Goal: Information Seeking & Learning: Understand process/instructions

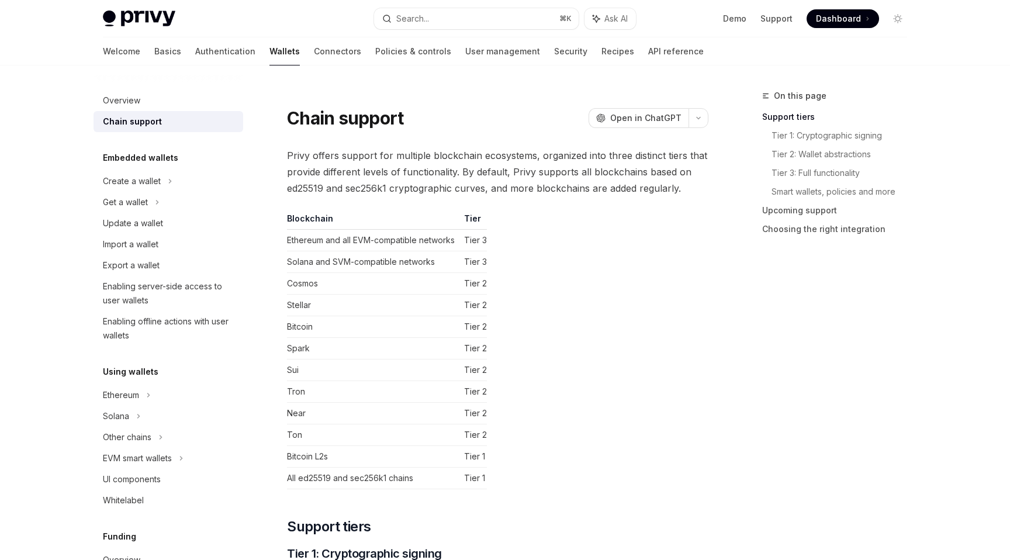
click at [453, 171] on span "Privy offers support for multiple blockchain ecosystems, organized into three d…" at bounding box center [497, 171] width 421 height 49
click at [451, 159] on span "Privy offers support for multiple blockchain ecosystems, organized into three d…" at bounding box center [497, 171] width 421 height 49
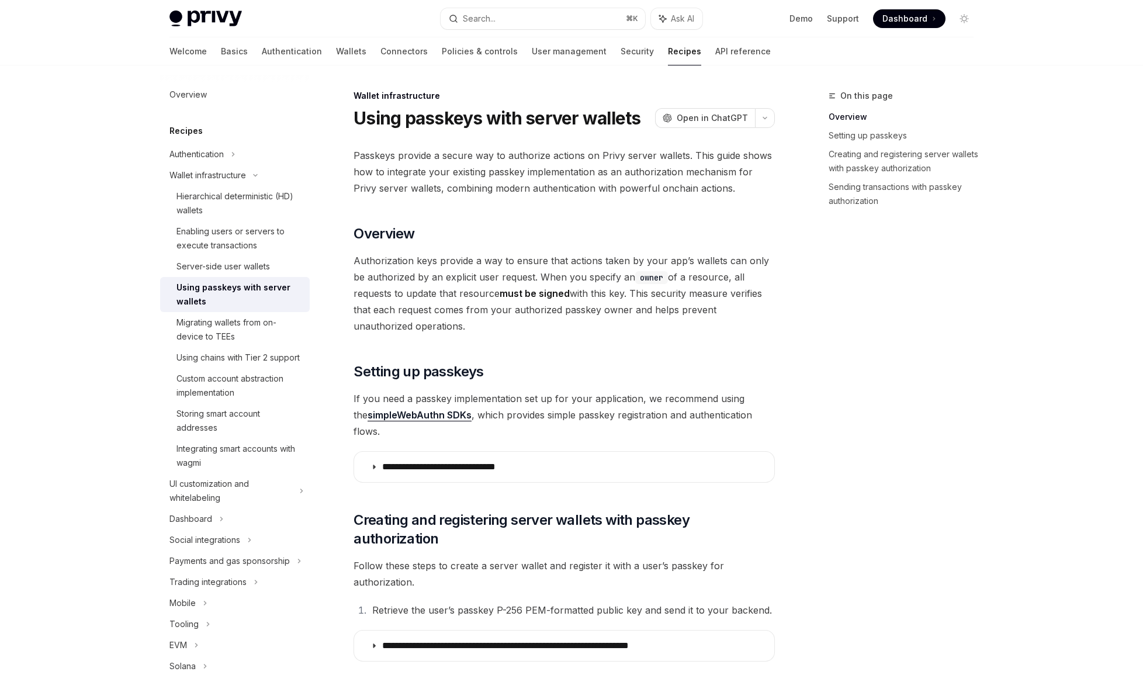
click at [427, 168] on span "Passkeys provide a secure way to authorize actions on Privy server wallets. Thi…" at bounding box center [564, 171] width 421 height 49
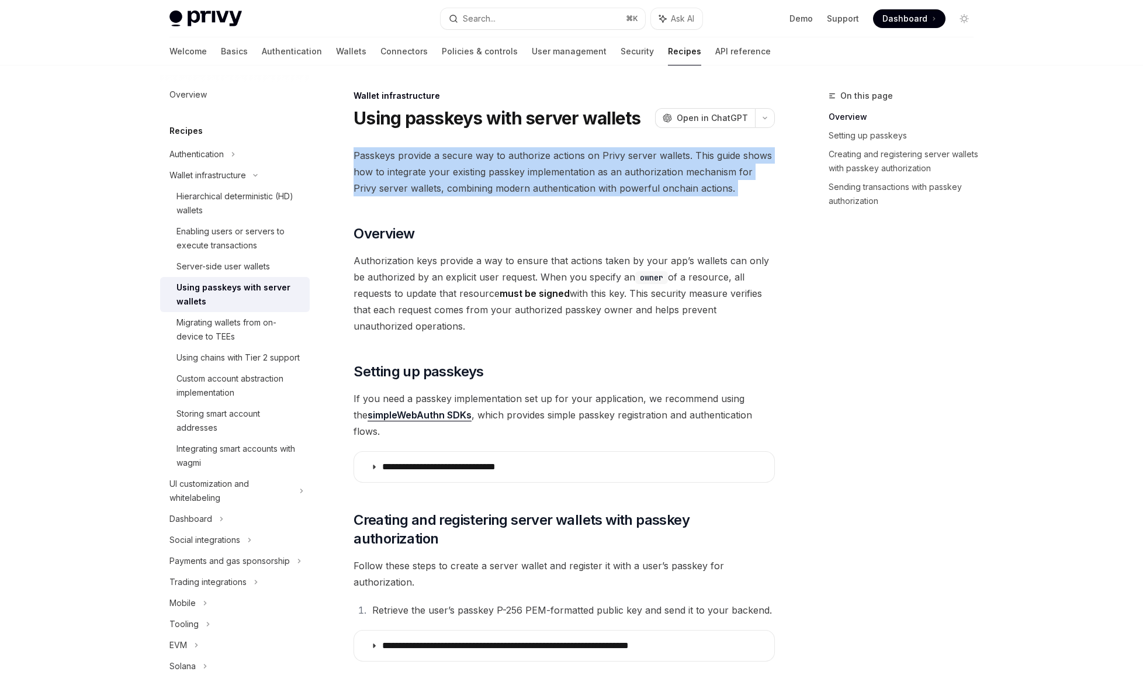
click at [427, 168] on span "Passkeys provide a secure way to authorize actions on Privy server wallets. Thi…" at bounding box center [564, 171] width 421 height 49
click at [445, 179] on span "Passkeys provide a secure way to authorize actions on Privy server wallets. Thi…" at bounding box center [564, 171] width 421 height 49
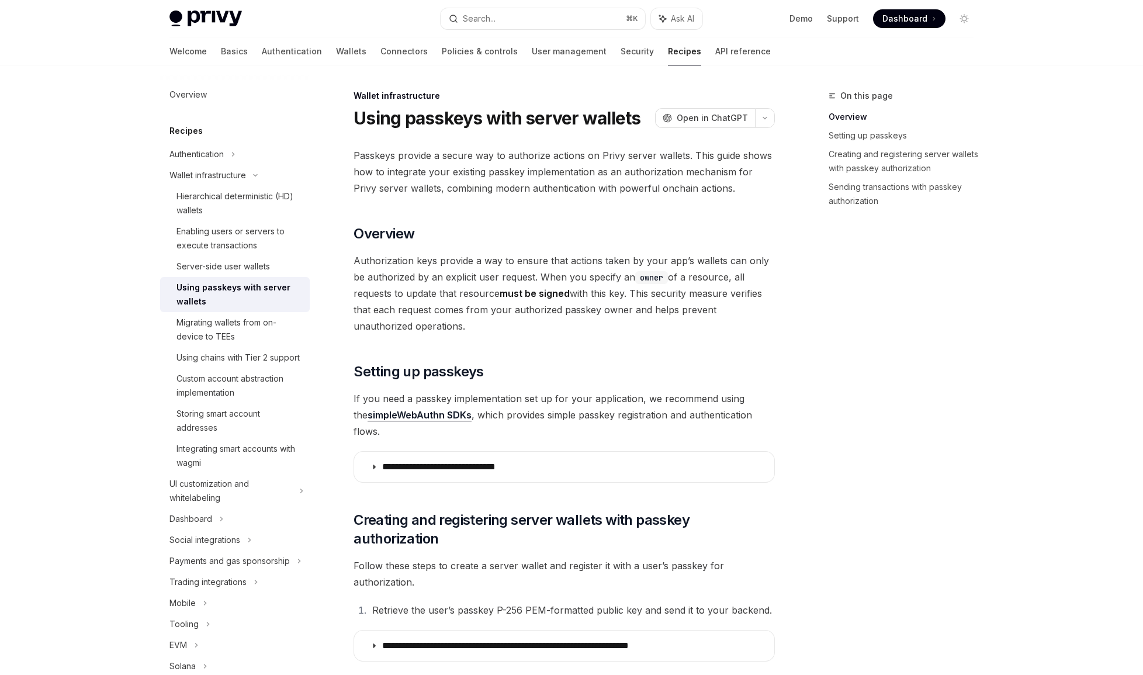
click at [462, 177] on span "Passkeys provide a secure way to authorize actions on Privy server wallets. Thi…" at bounding box center [564, 171] width 421 height 49
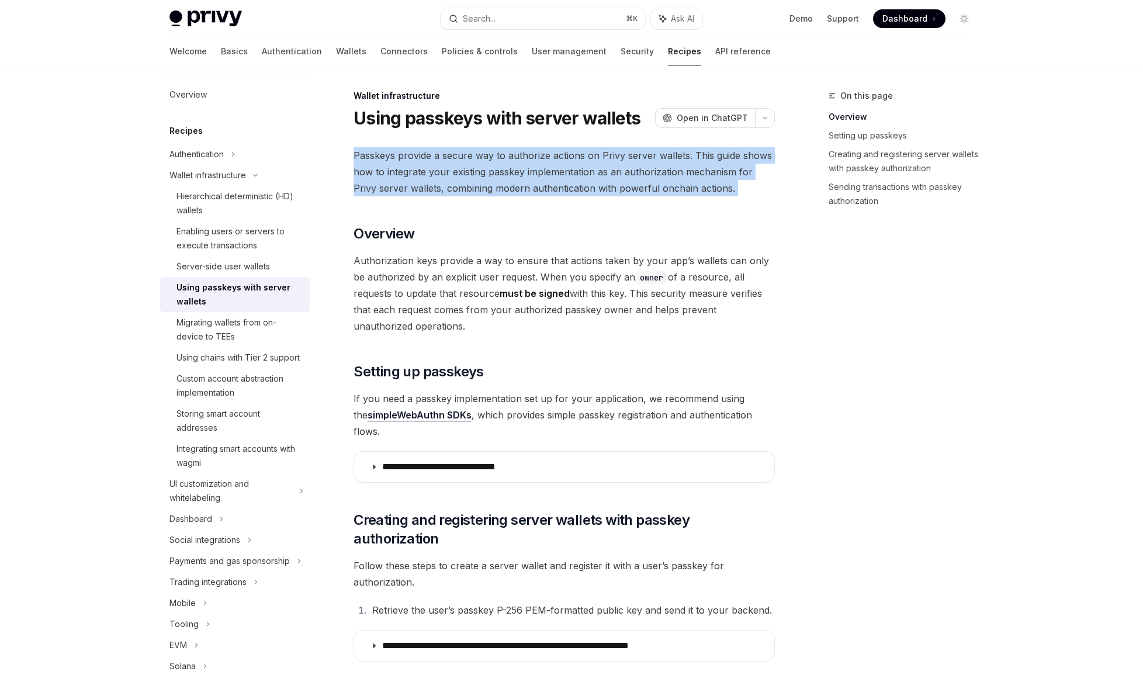
click at [462, 177] on span "Passkeys provide a secure way to authorize actions on Privy server wallets. Thi…" at bounding box center [564, 171] width 421 height 49
click at [471, 178] on span "Passkeys provide a secure way to authorize actions on Privy server wallets. Thi…" at bounding box center [564, 171] width 421 height 49
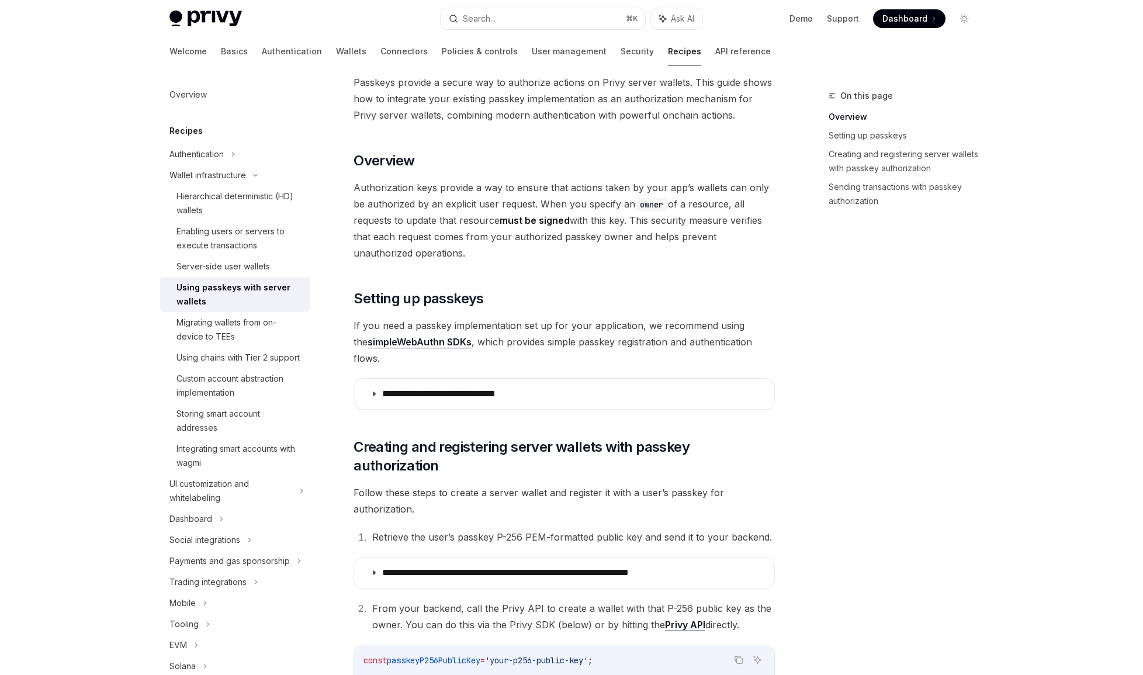
scroll to position [74, 0]
click at [526, 192] on span "Authorization keys provide a way to ensure that actions taken by your app’s wal…" at bounding box center [564, 220] width 421 height 82
click at [526, 191] on span "Authorization keys provide a way to ensure that actions taken by your app’s wal…" at bounding box center [564, 220] width 421 height 82
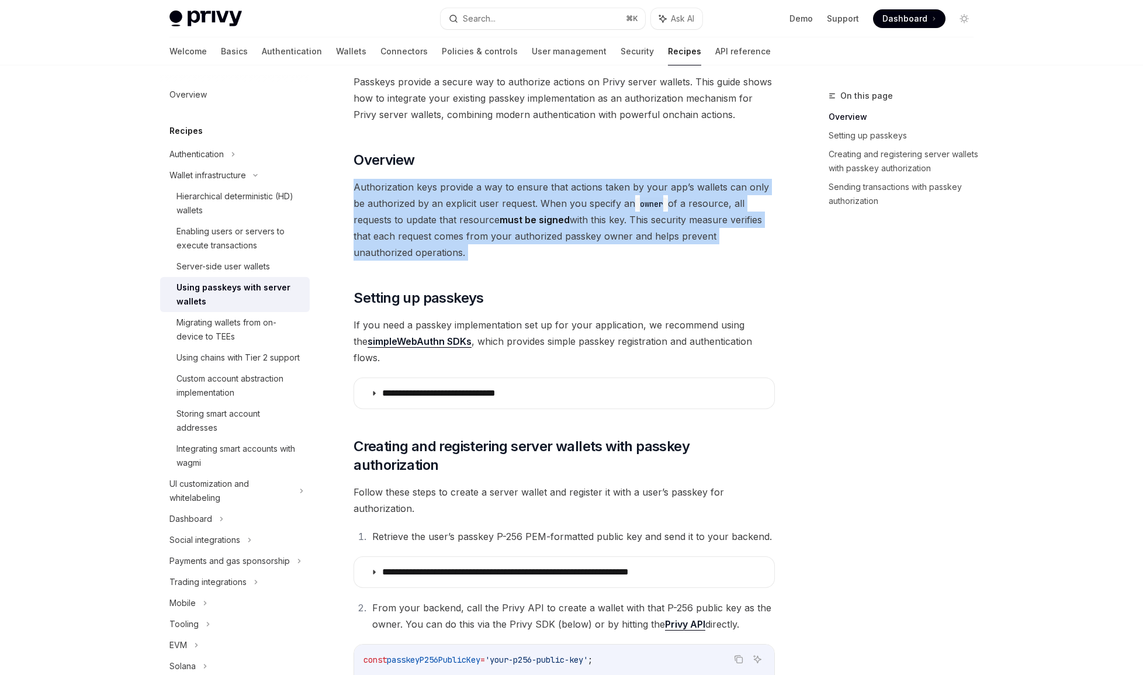
click at [526, 191] on span "Authorization keys provide a way to ensure that actions taken by your app’s wal…" at bounding box center [564, 220] width 421 height 82
click at [447, 192] on span "Authorization keys provide a way to ensure that actions taken by your app’s wal…" at bounding box center [564, 220] width 421 height 82
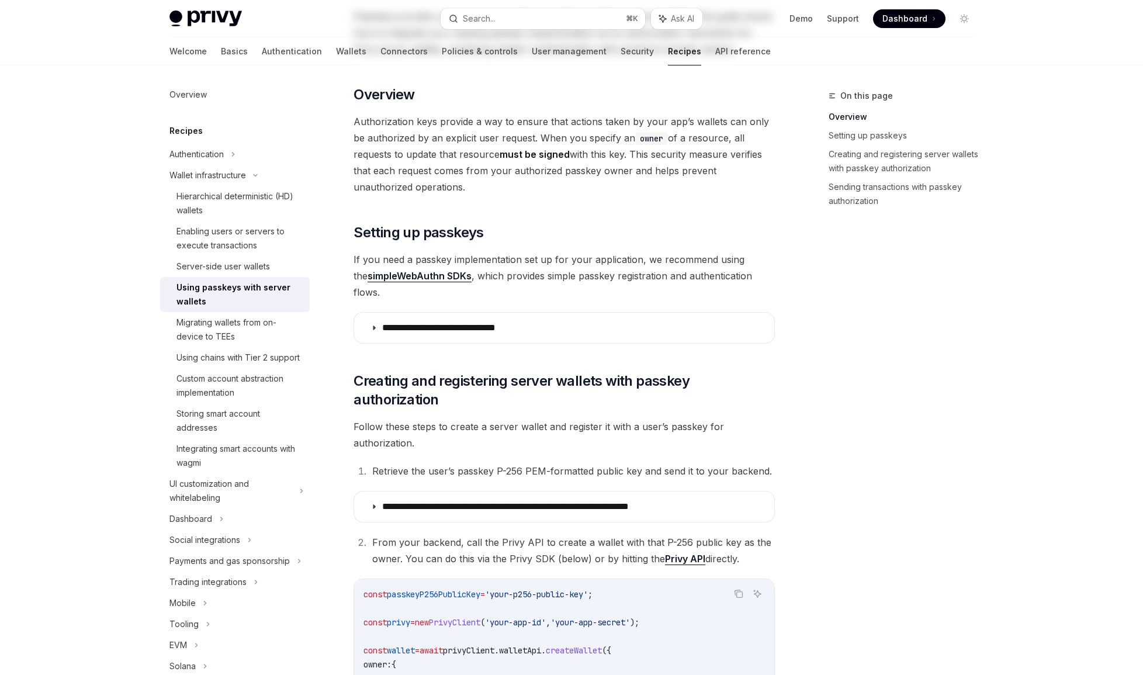
scroll to position [163, 0]
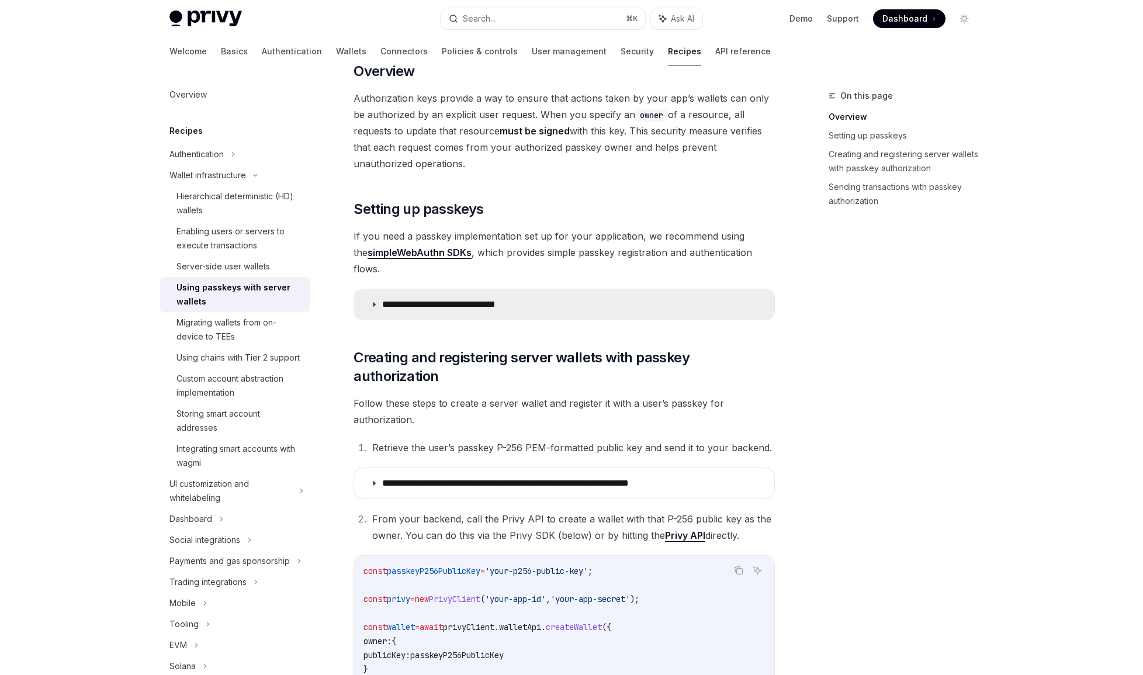
click at [376, 301] on icon at bounding box center [374, 304] width 7 height 7
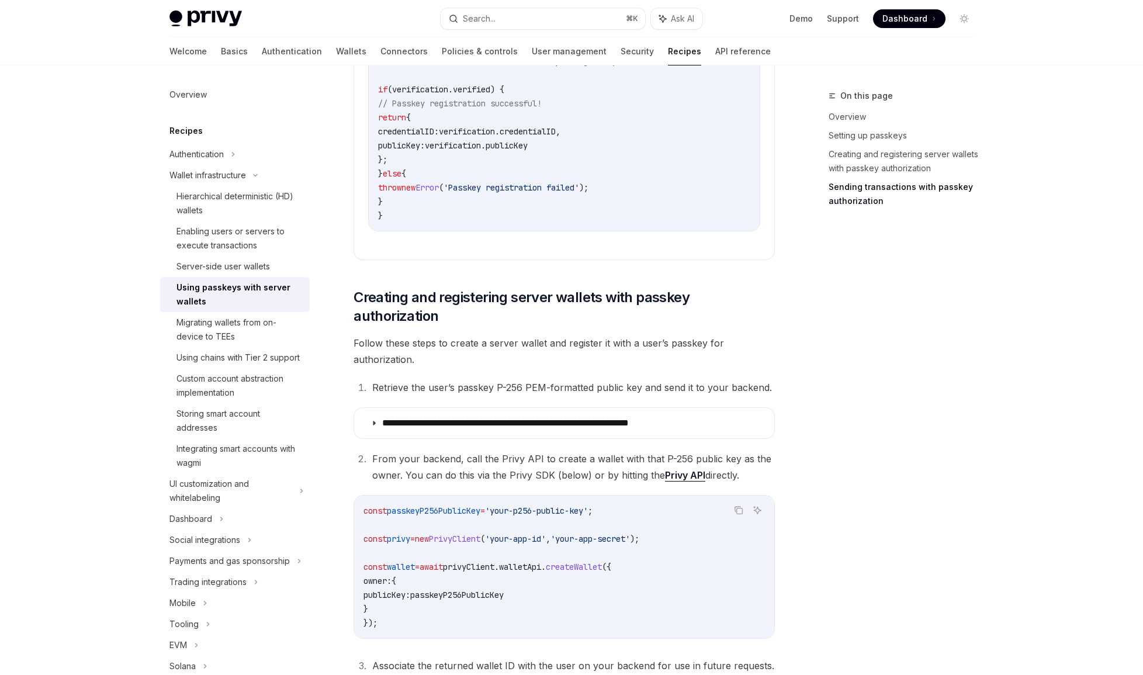
scroll to position [2731, 0]
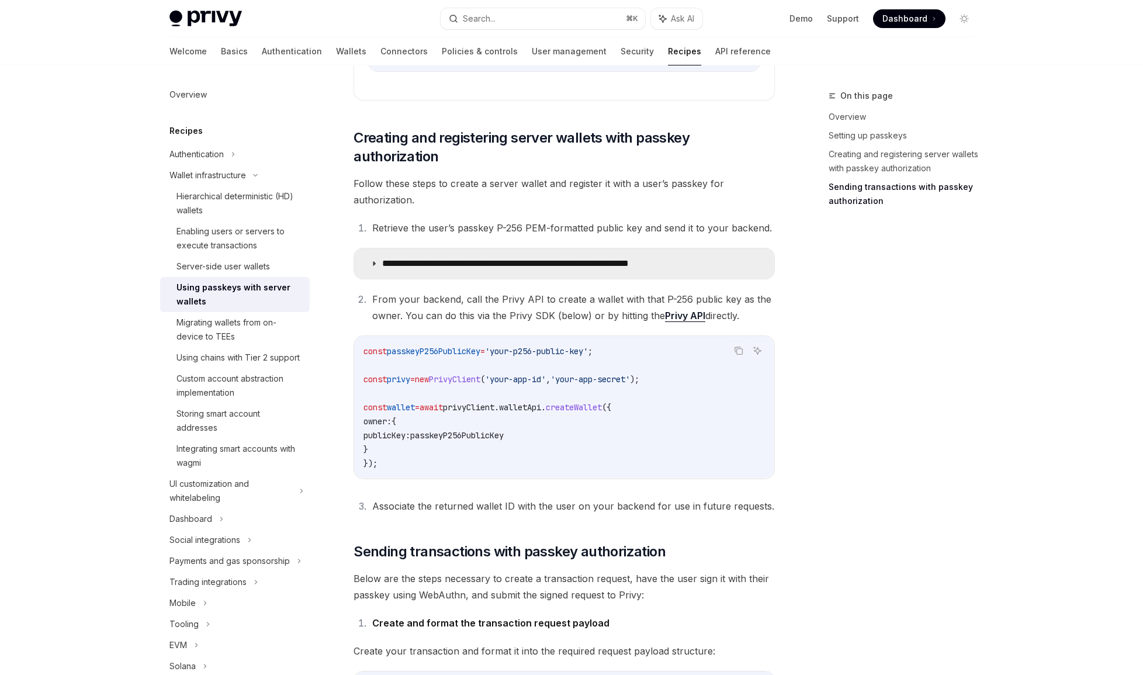
click at [373, 267] on icon at bounding box center [374, 263] width 7 height 7
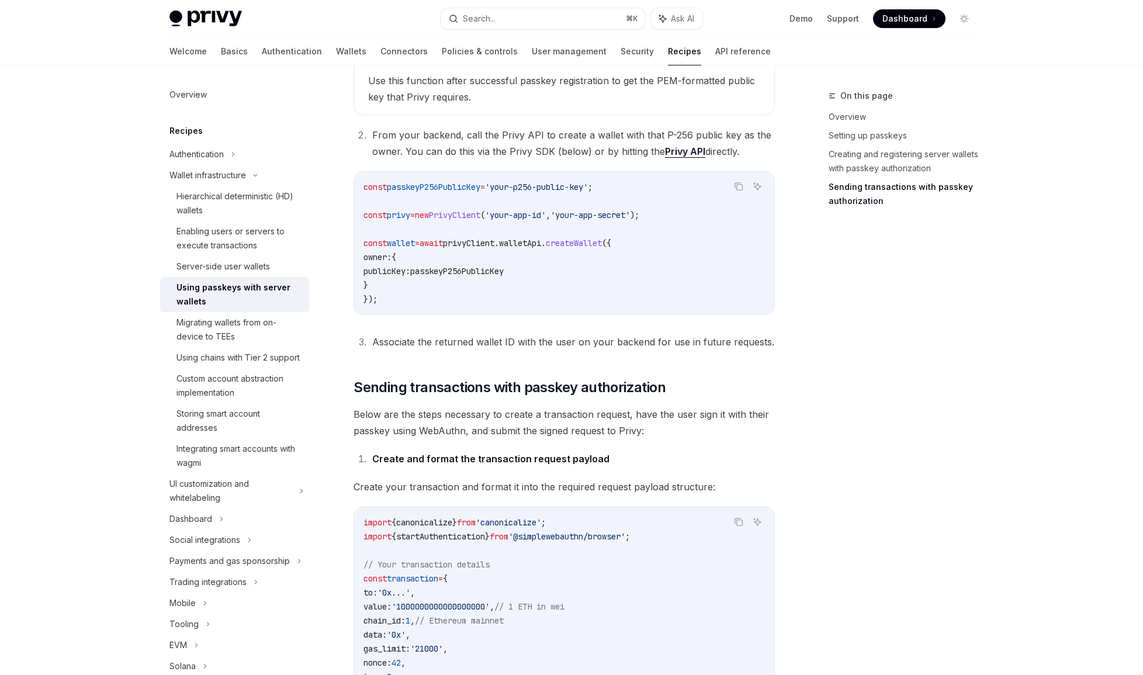
scroll to position [3514, 0]
click at [481, 350] on li "Associate the returned wallet ID with the user on your backend for use in futur…" at bounding box center [572, 341] width 406 height 16
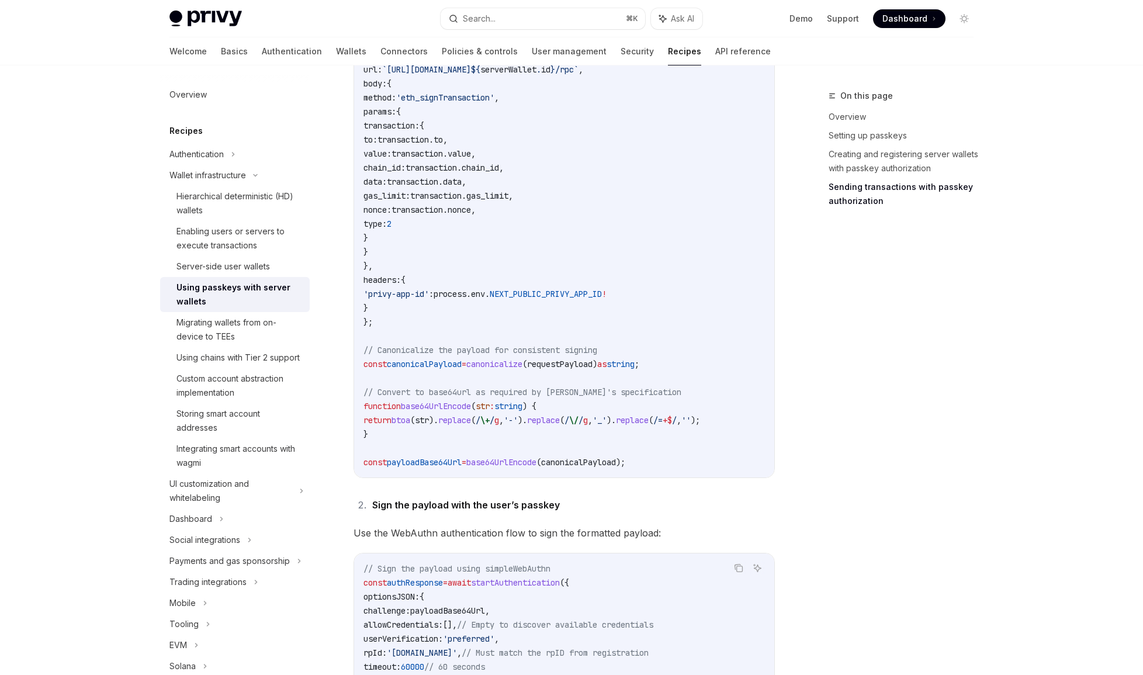
scroll to position [4220, 0]
click at [437, 467] on span "payloadBase64Url" at bounding box center [424, 462] width 75 height 11
click at [432, 467] on span "payloadBase64Url" at bounding box center [424, 462] width 75 height 11
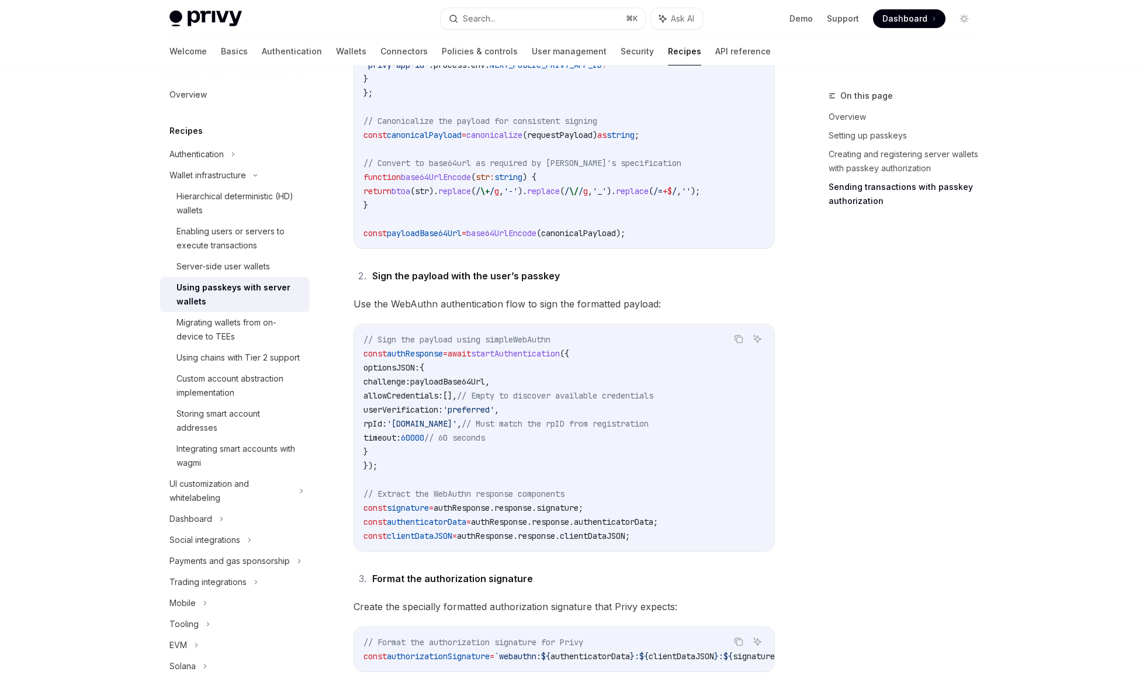
scroll to position [4449, 0]
click at [484, 386] on span "payloadBase64Url" at bounding box center [447, 381] width 75 height 11
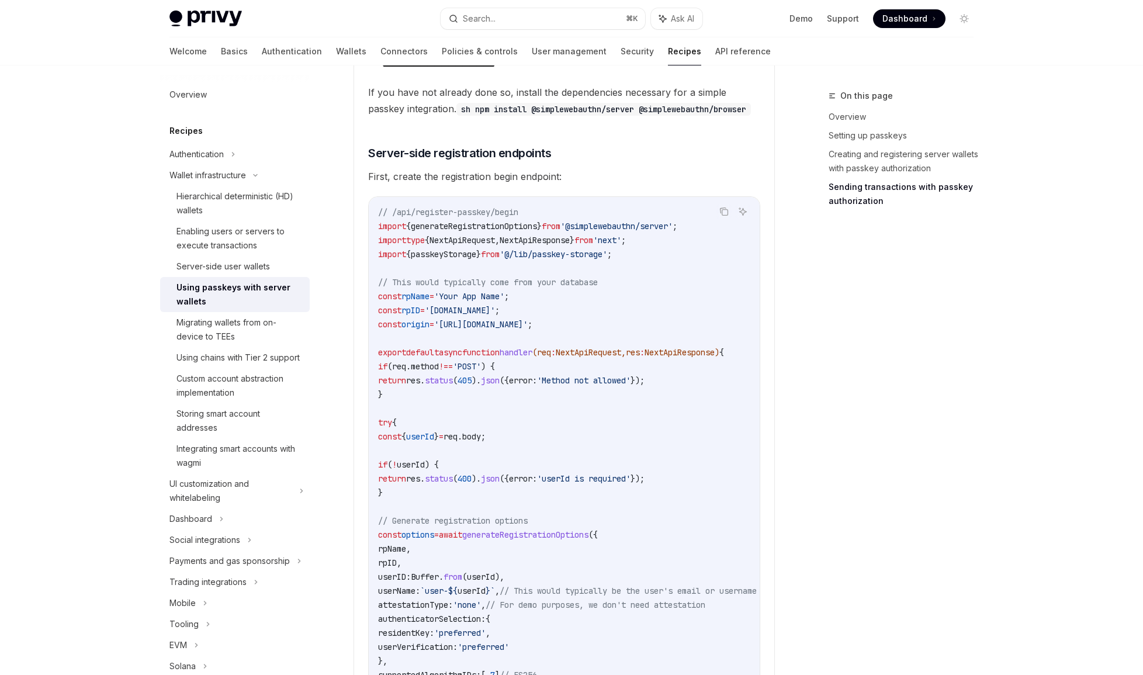
scroll to position [0, 0]
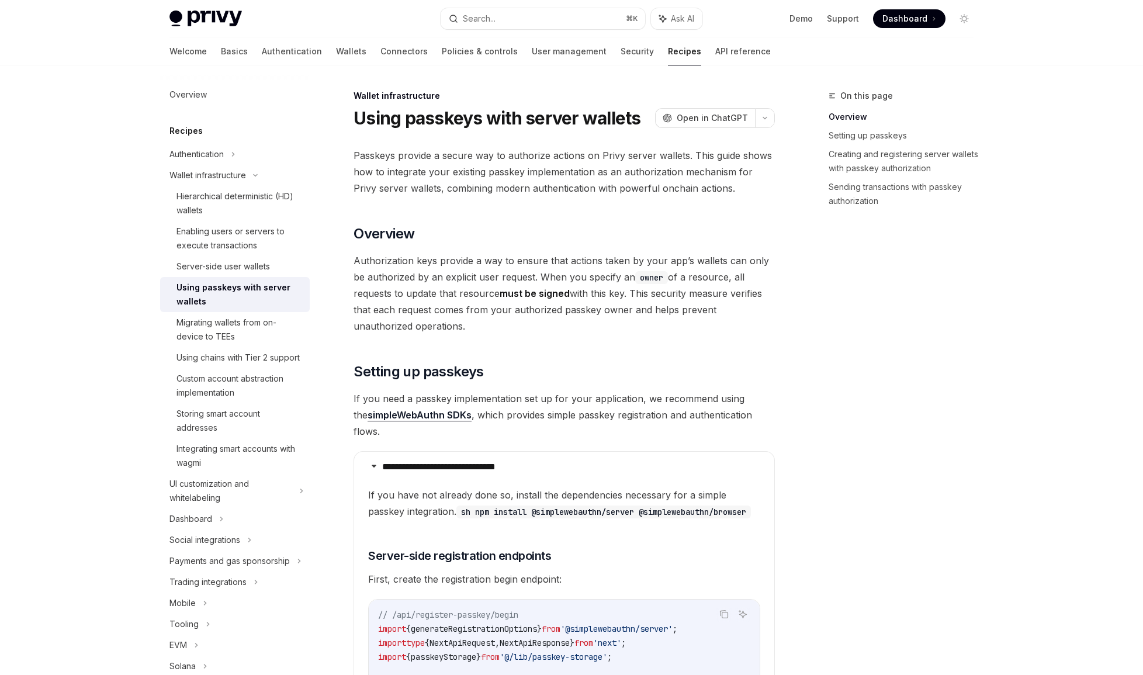
click at [502, 175] on span "Passkeys provide a secure way to authorize actions on Privy server wallets. Thi…" at bounding box center [564, 171] width 421 height 49
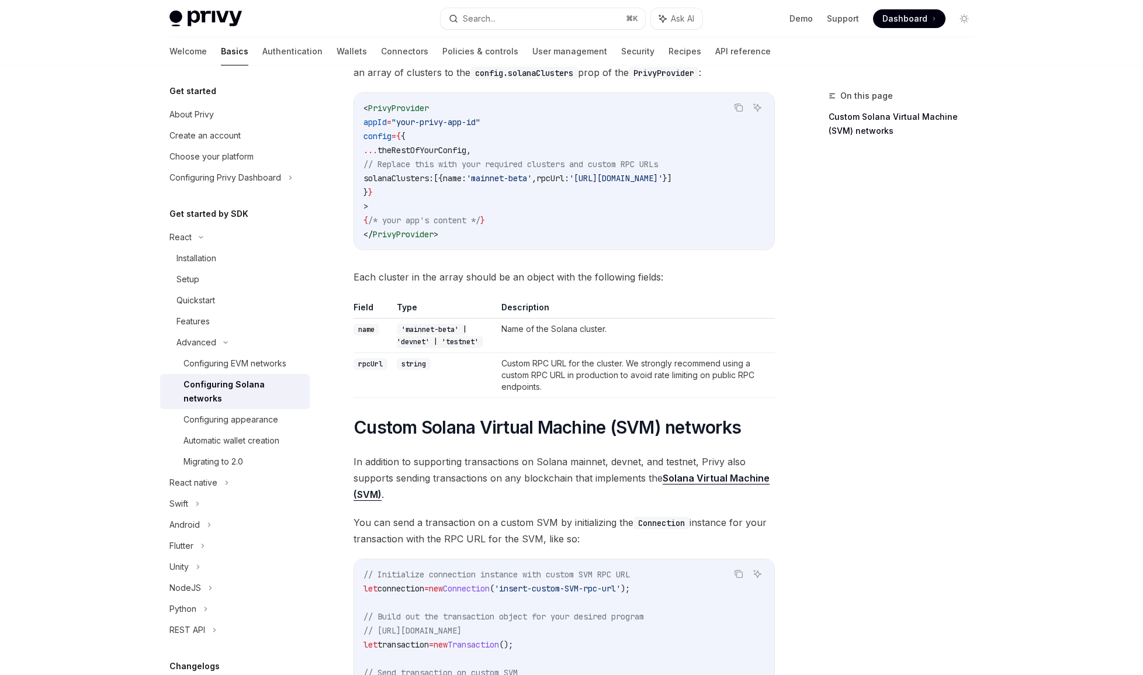
scroll to position [132, 0]
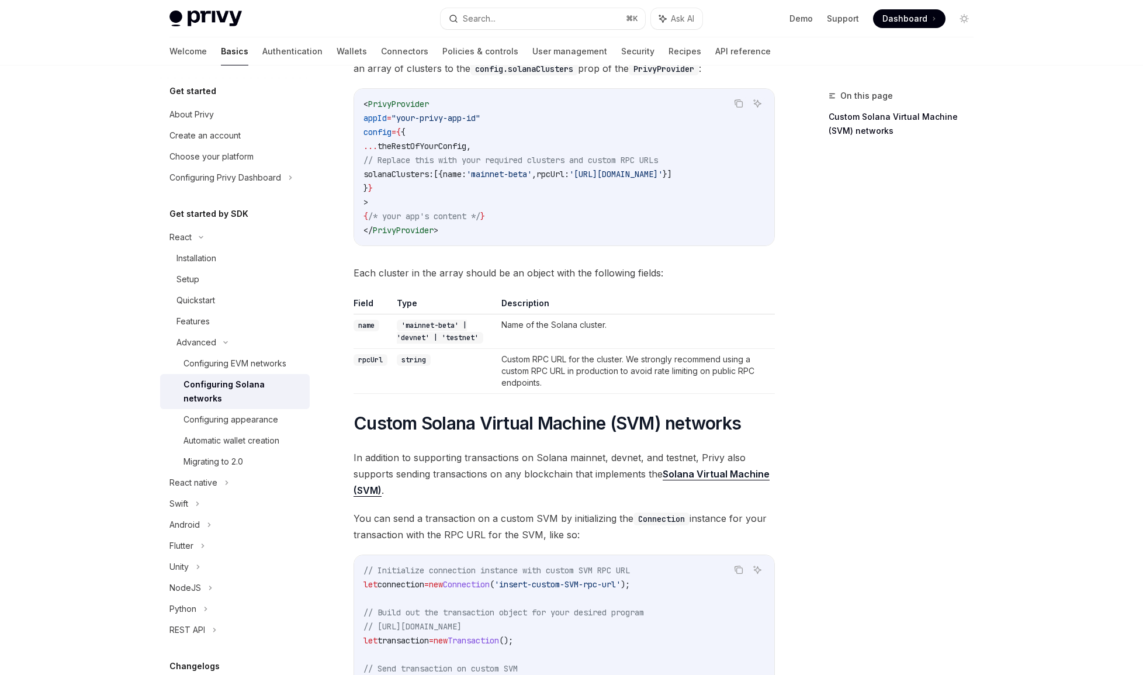
click at [486, 281] on span "Each cluster in the array should be an object with the following fields:" at bounding box center [564, 273] width 421 height 16
click at [486, 280] on span "Each cluster in the array should be an object with the following fields:" at bounding box center [564, 273] width 421 height 16
click at [494, 276] on span "Each cluster in the array should be an object with the following fields:" at bounding box center [564, 273] width 421 height 16
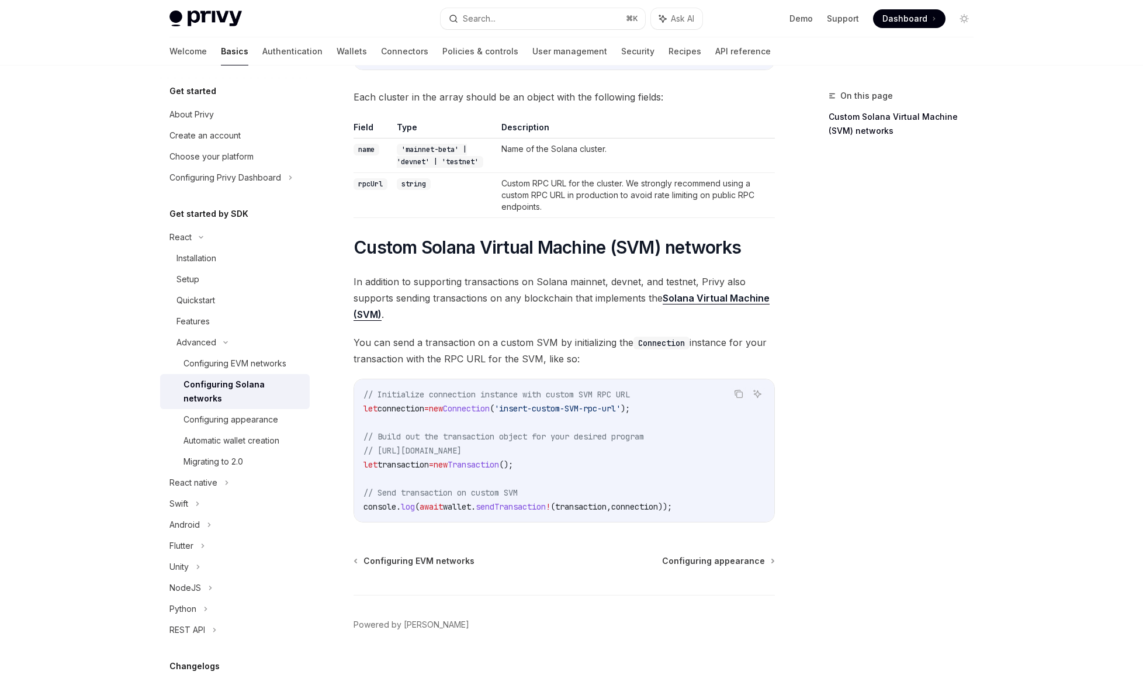
scroll to position [308, 0]
click at [462, 286] on span "In addition to supporting transactions on Solana mainnet, devnet, and testnet, …" at bounding box center [564, 297] width 421 height 49
click at [465, 296] on span "In addition to supporting transactions on Solana mainnet, devnet, and testnet, …" at bounding box center [564, 297] width 421 height 49
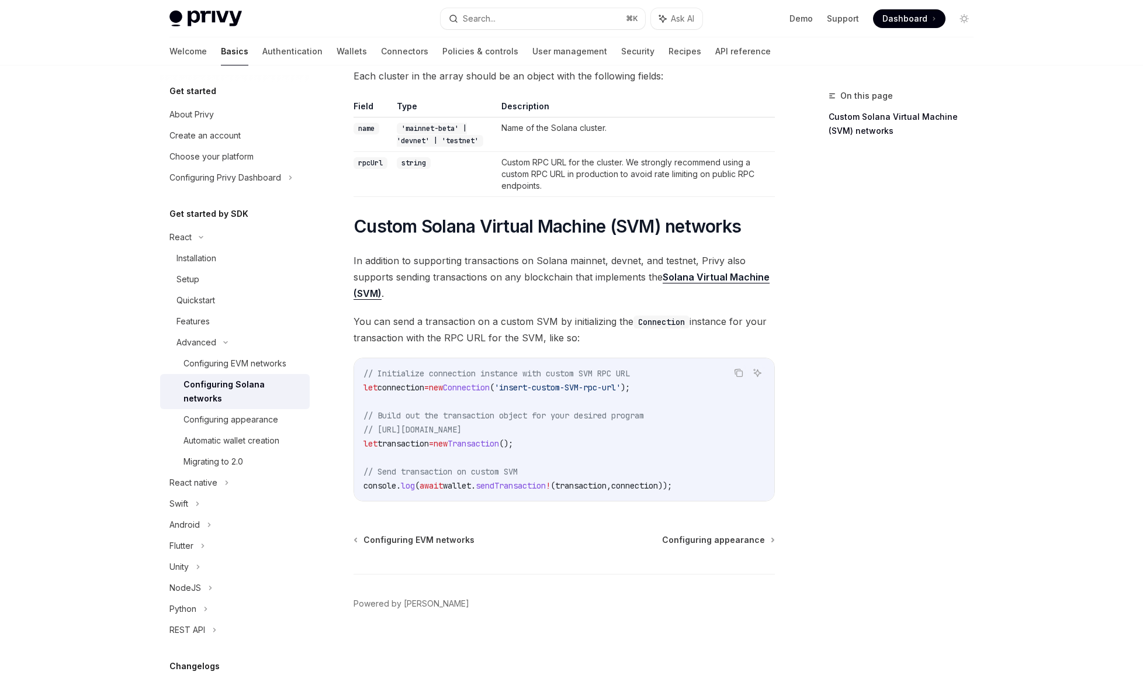
scroll to position [333, 0]
click at [462, 275] on span "In addition to supporting transactions on Solana mainnet, devnet, and testnet, …" at bounding box center [564, 277] width 421 height 49
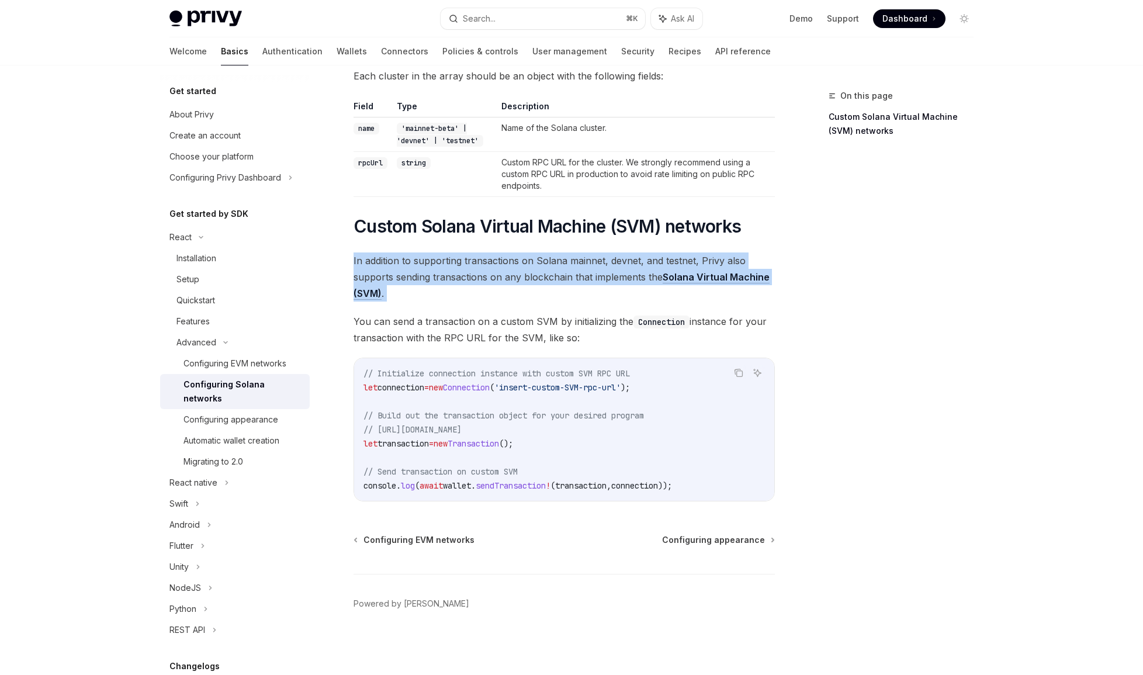
click at [462, 275] on span "In addition to supporting transactions on Solana mainnet, devnet, and testnet, …" at bounding box center [564, 277] width 421 height 49
click at [468, 271] on span "In addition to supporting transactions on Solana mainnet, devnet, and testnet, …" at bounding box center [564, 277] width 421 height 49
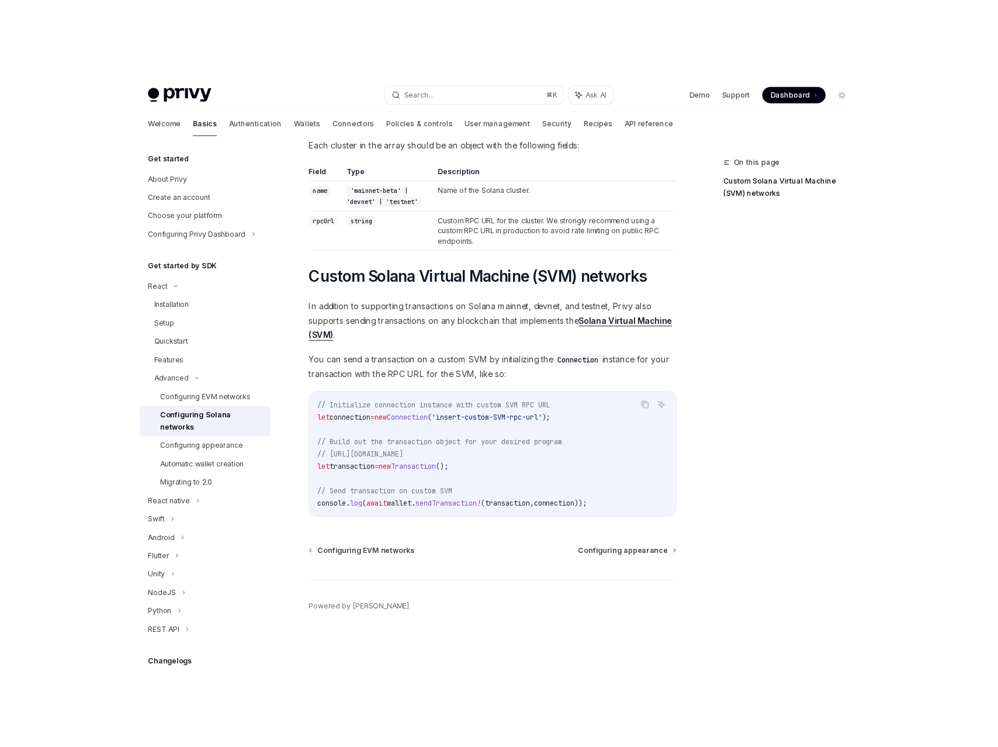
scroll to position [0, 0]
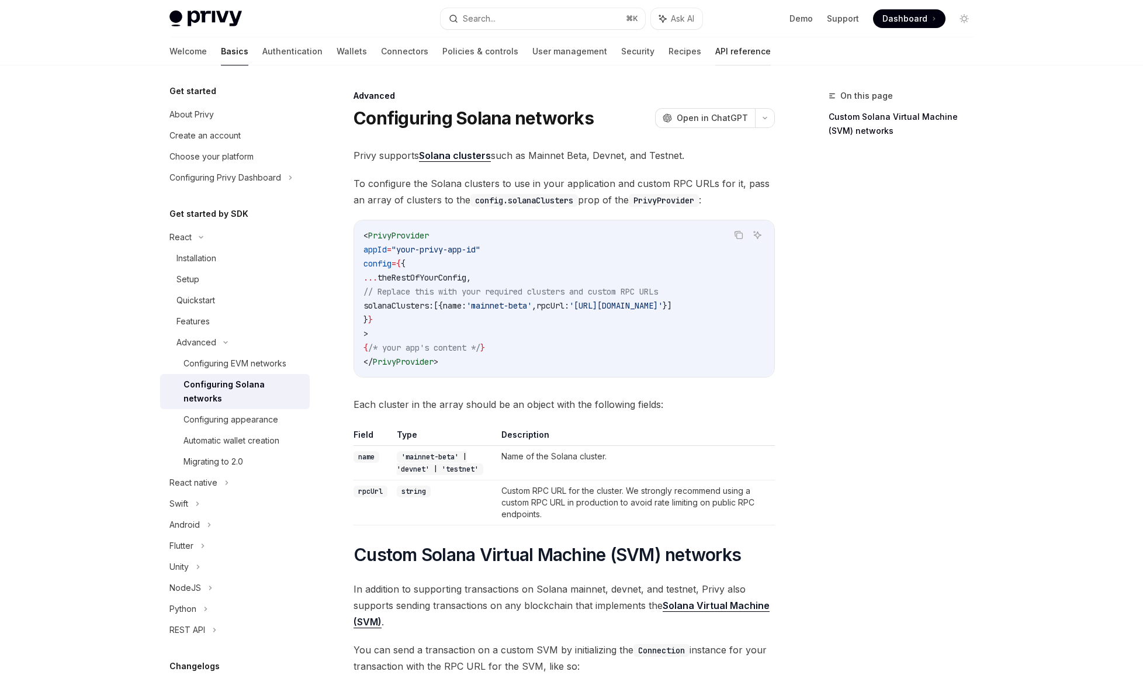
click at [715, 49] on link "API reference" at bounding box center [743, 51] width 56 height 28
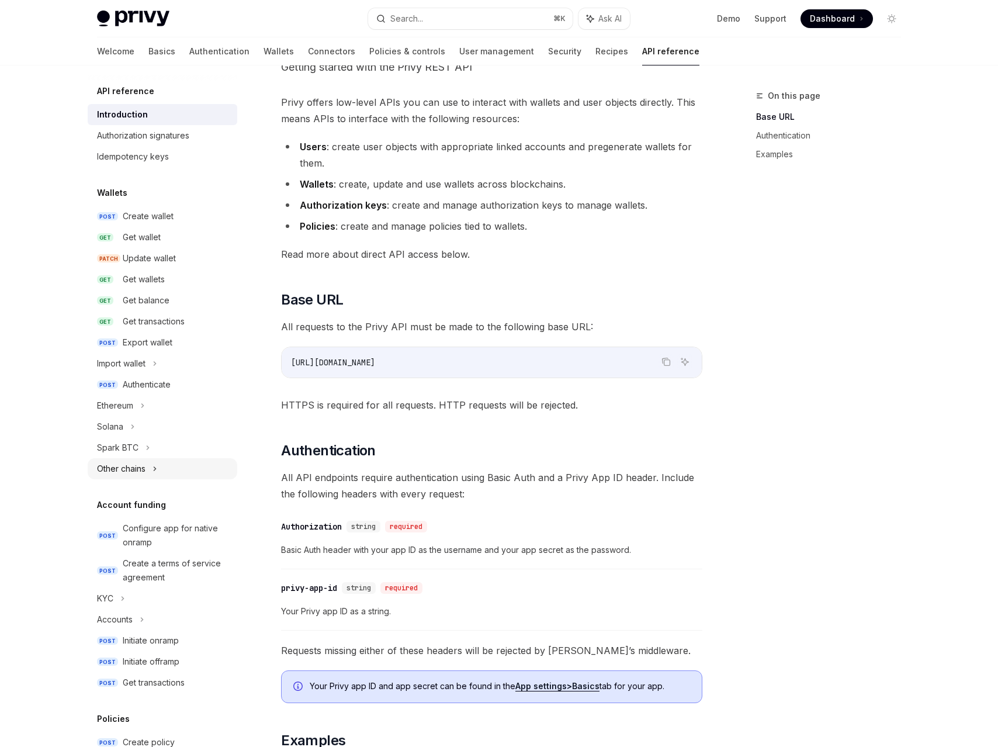
scroll to position [91, 0]
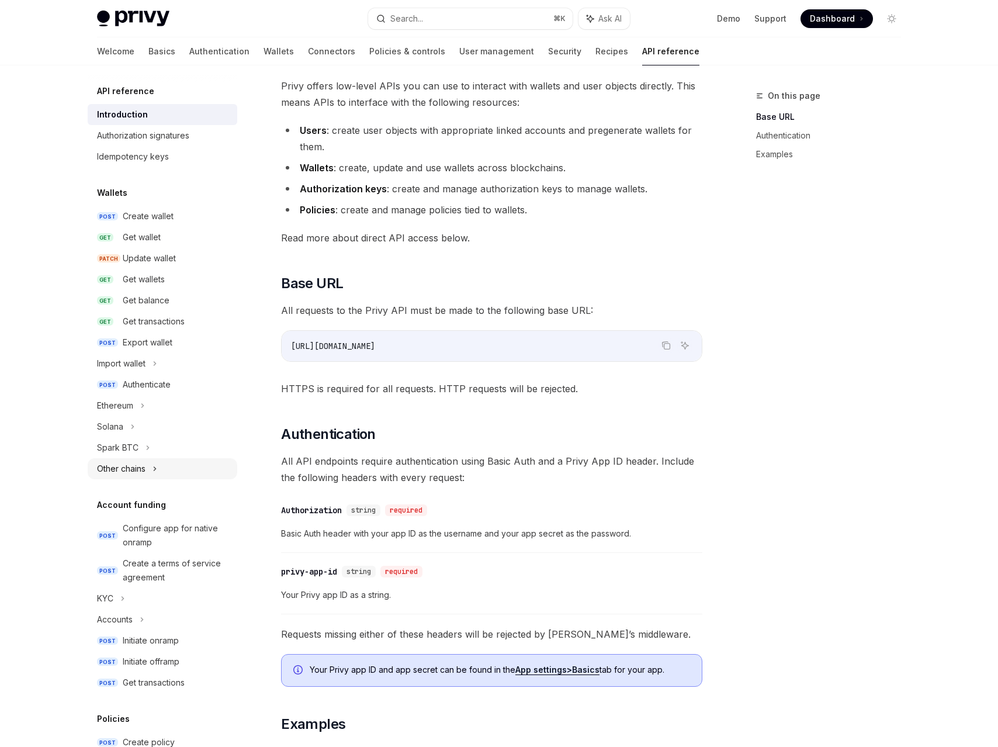
click at [121, 465] on div "Other chains" at bounding box center [121, 469] width 49 height 14
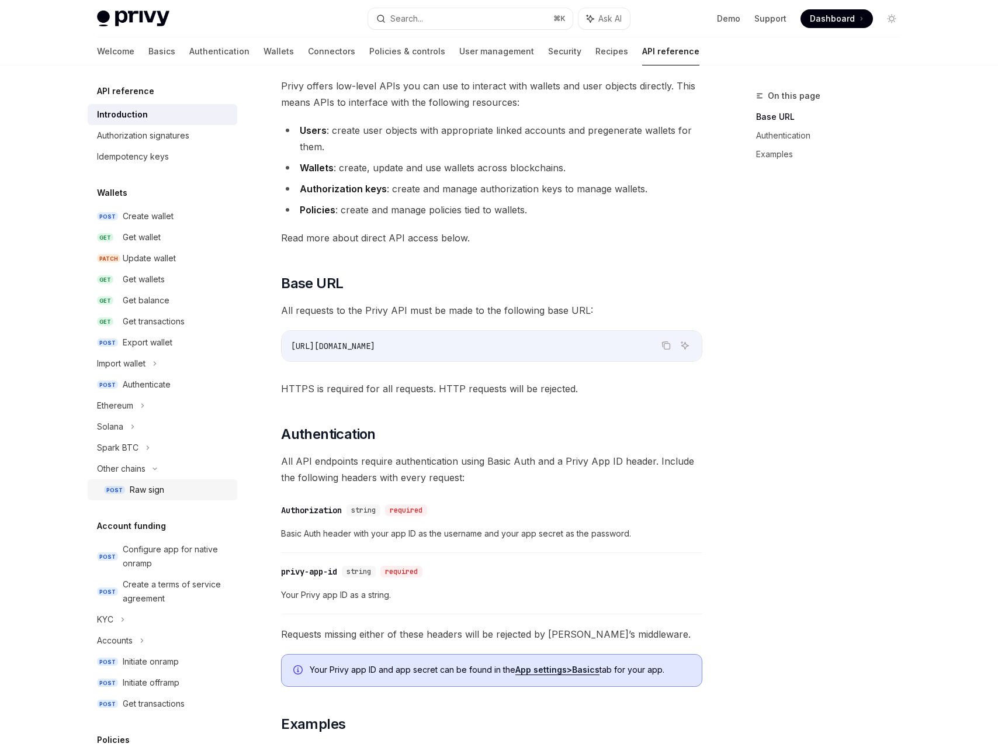
click at [133, 484] on div "Raw sign" at bounding box center [147, 490] width 34 height 14
click at [153, 492] on div "Raw sign" at bounding box center [147, 490] width 34 height 14
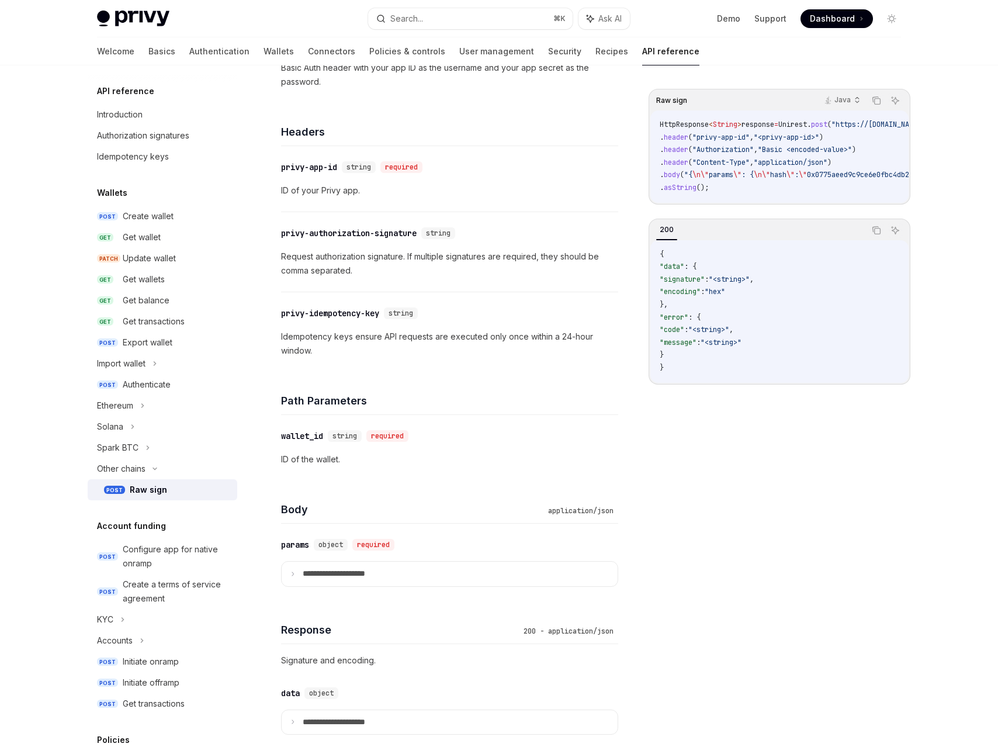
scroll to position [414, 0]
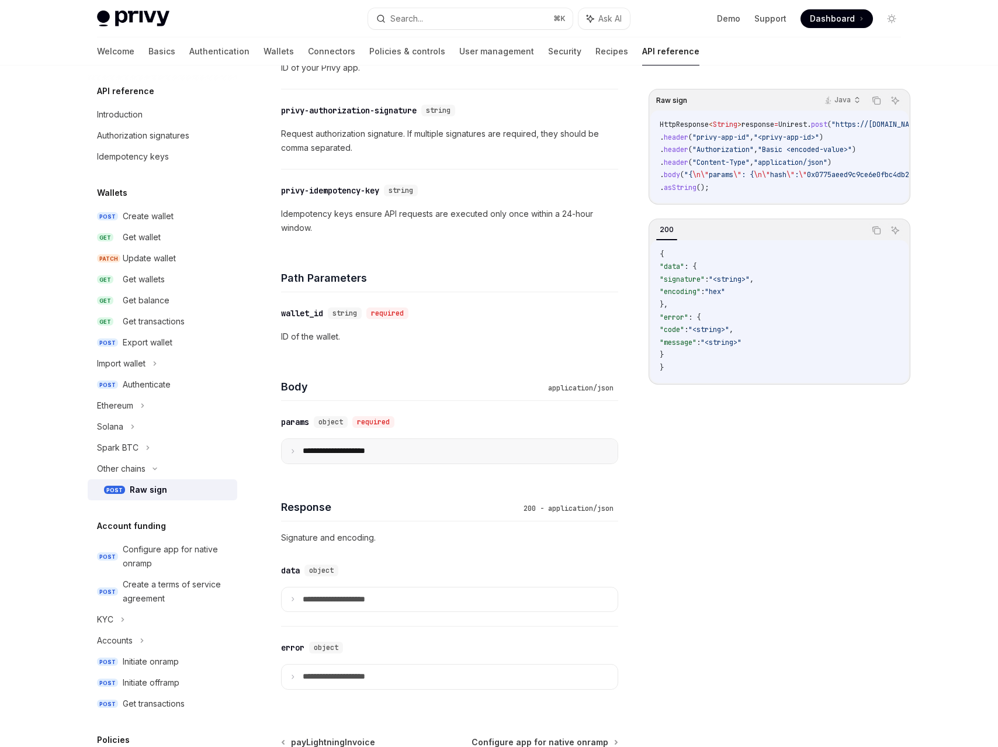
click at [296, 454] on summary "**********" at bounding box center [450, 451] width 336 height 25
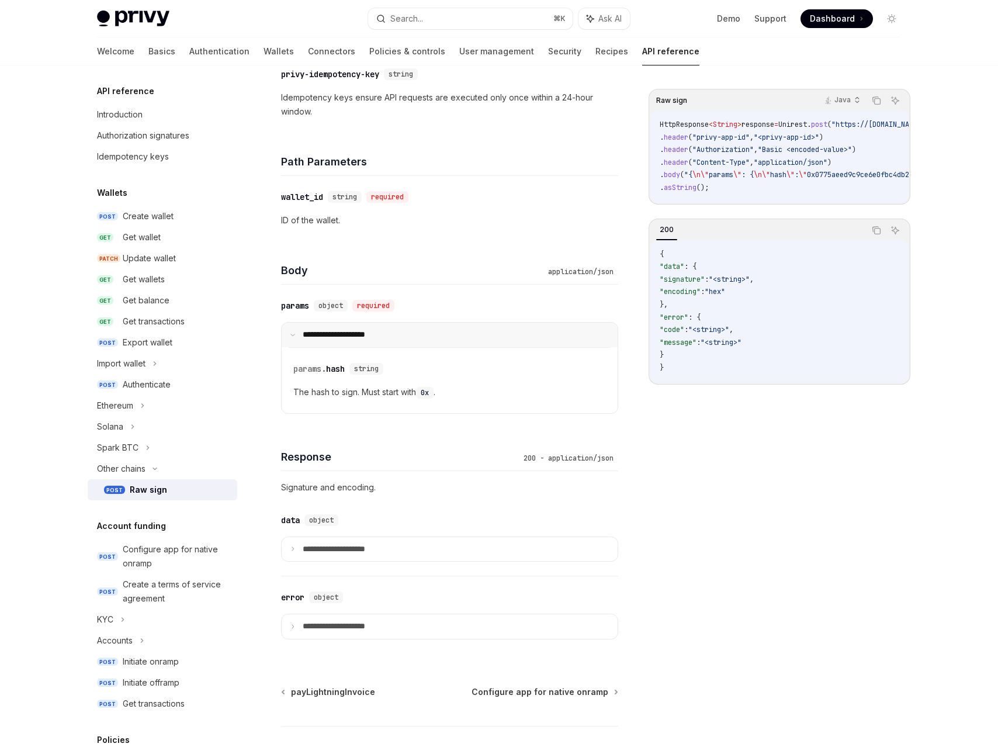
scroll to position [610, 0]
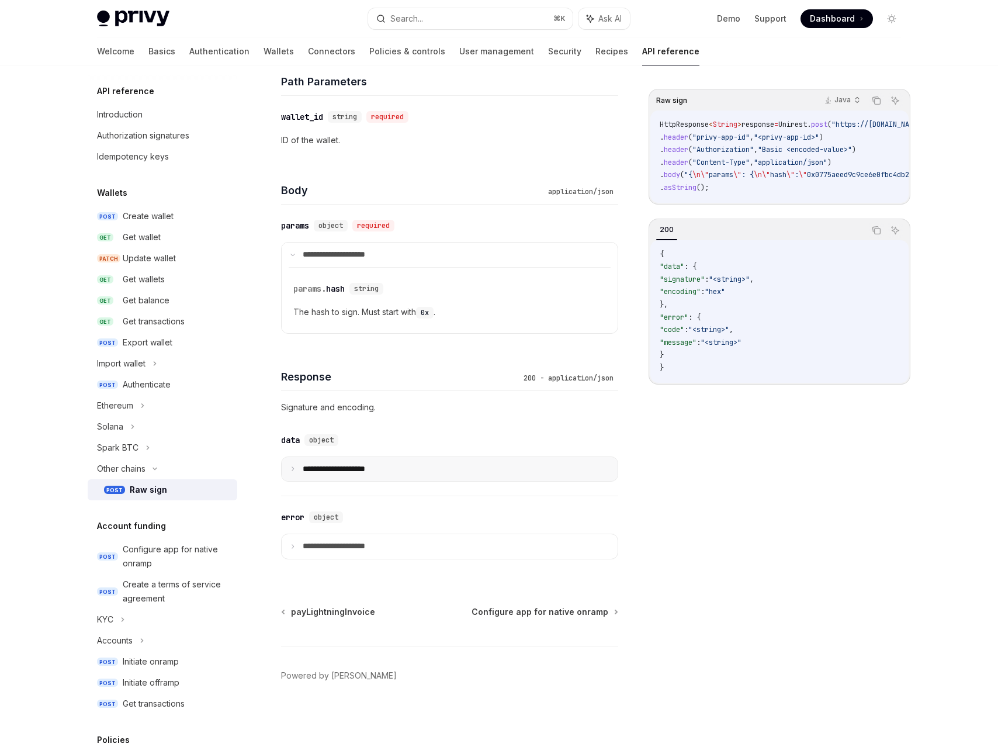
click at [294, 469] on icon at bounding box center [293, 469] width 6 height 6
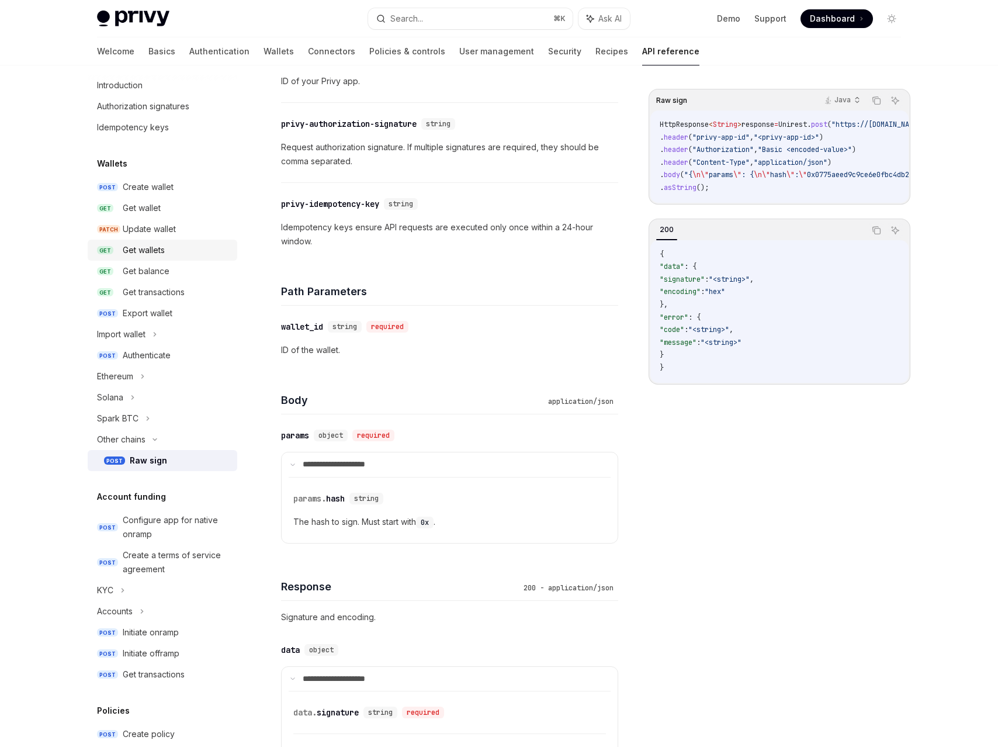
scroll to position [0, 0]
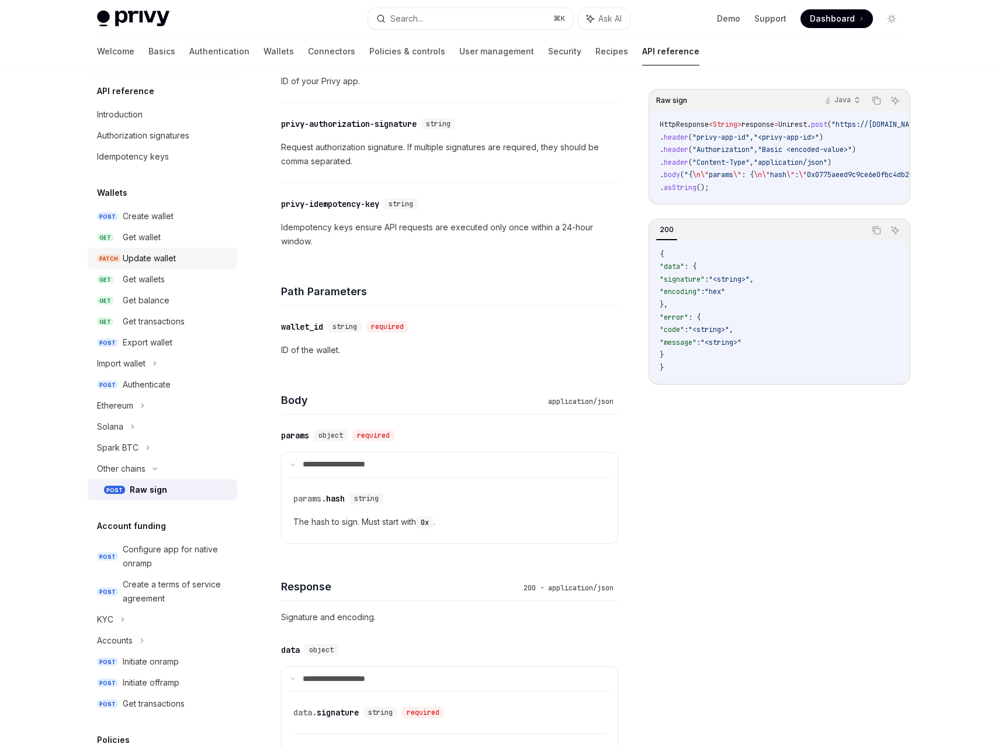
click at [157, 257] on div "Update wallet" at bounding box center [149, 258] width 53 height 14
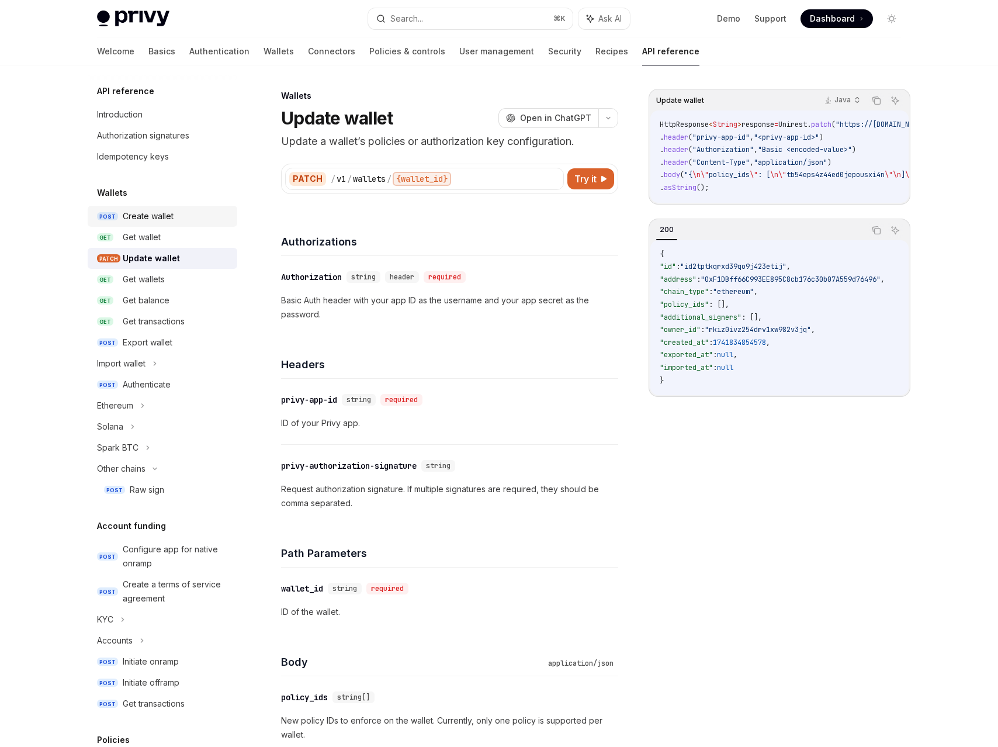
click at [148, 220] on div "Create wallet" at bounding box center [148, 216] width 51 height 14
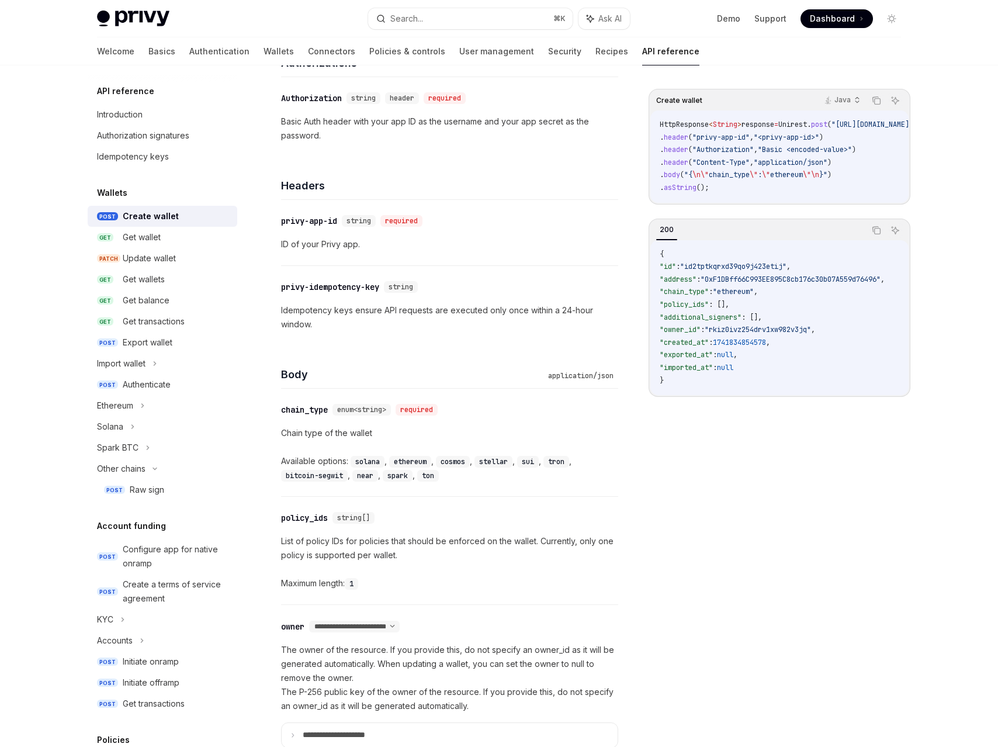
scroll to position [179, 0]
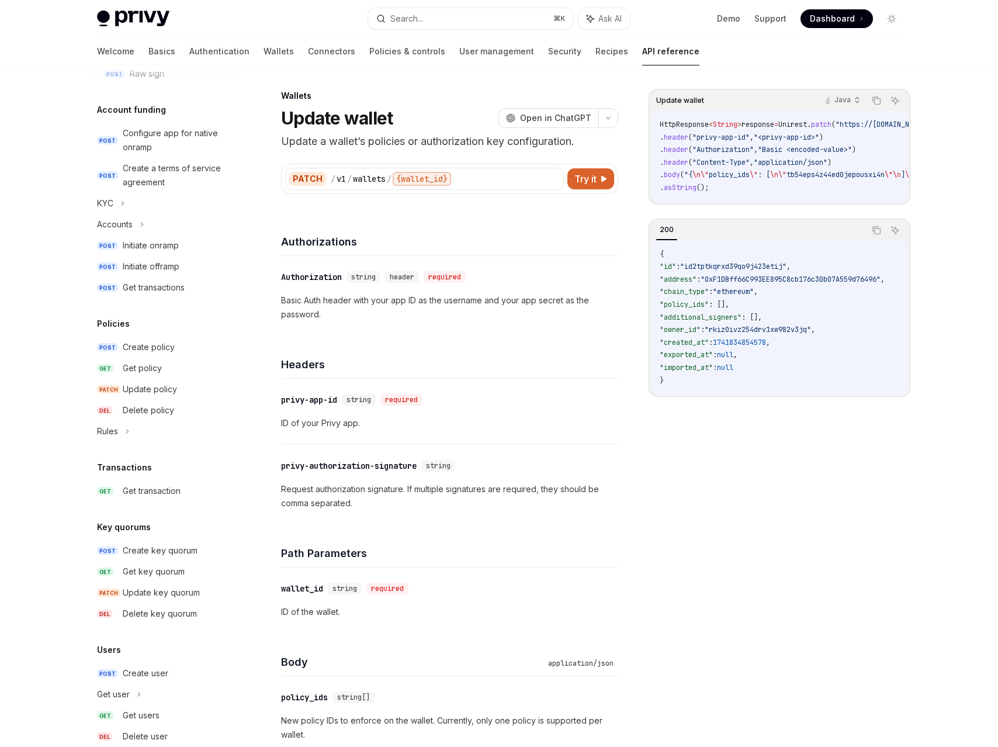
scroll to position [482, 0]
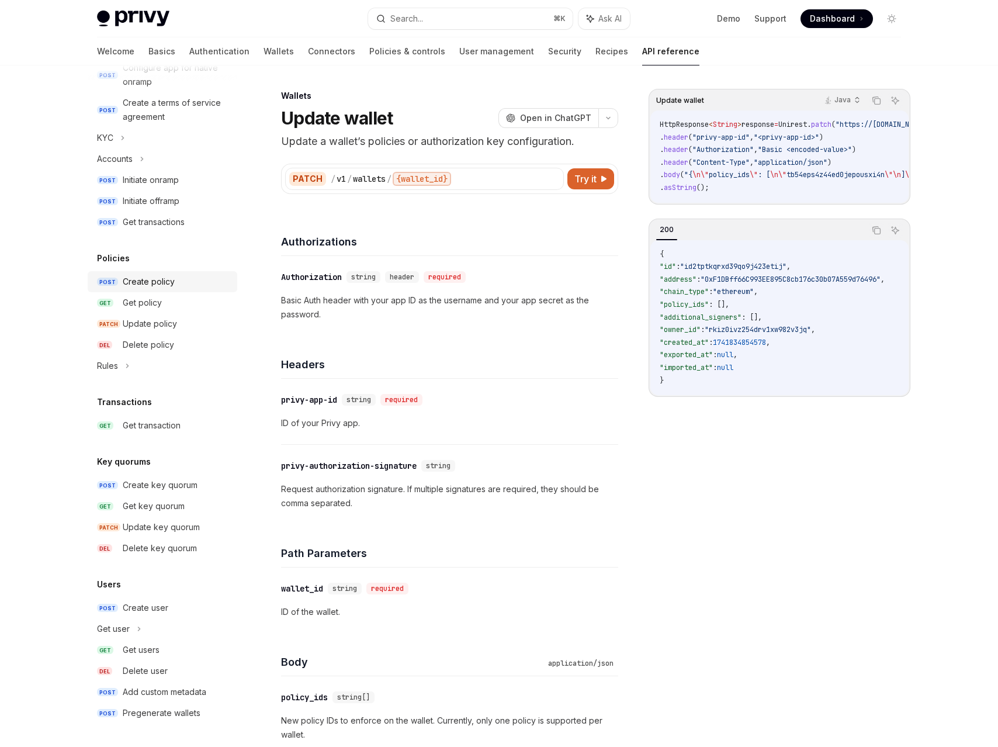
click at [147, 281] on div "Create policy" at bounding box center [149, 282] width 52 height 14
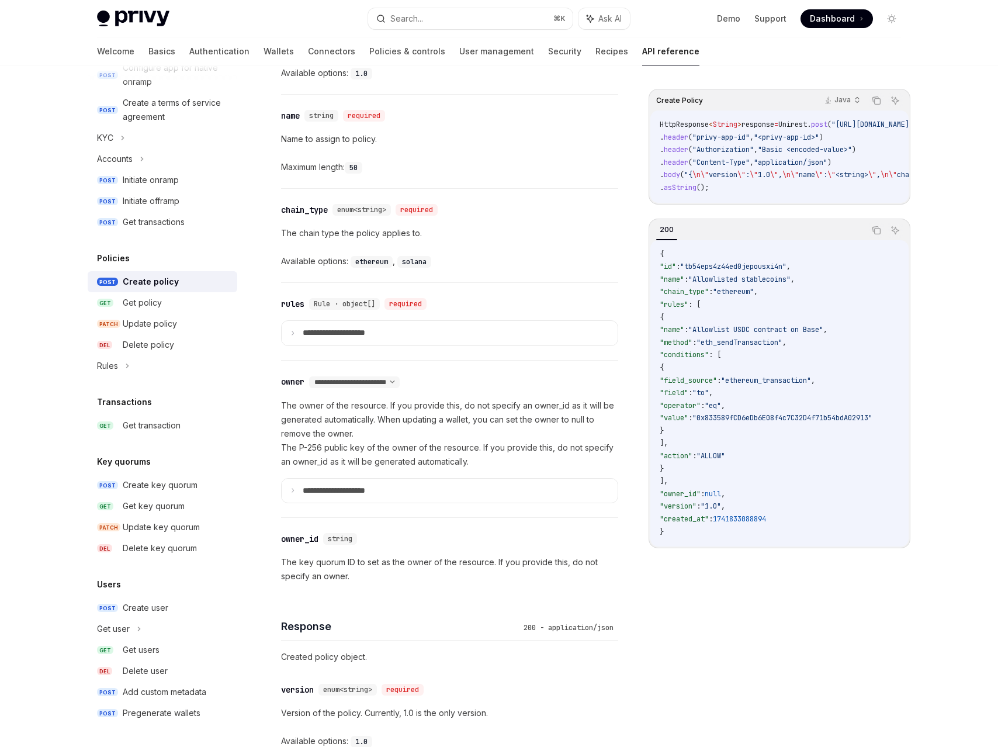
scroll to position [585, 0]
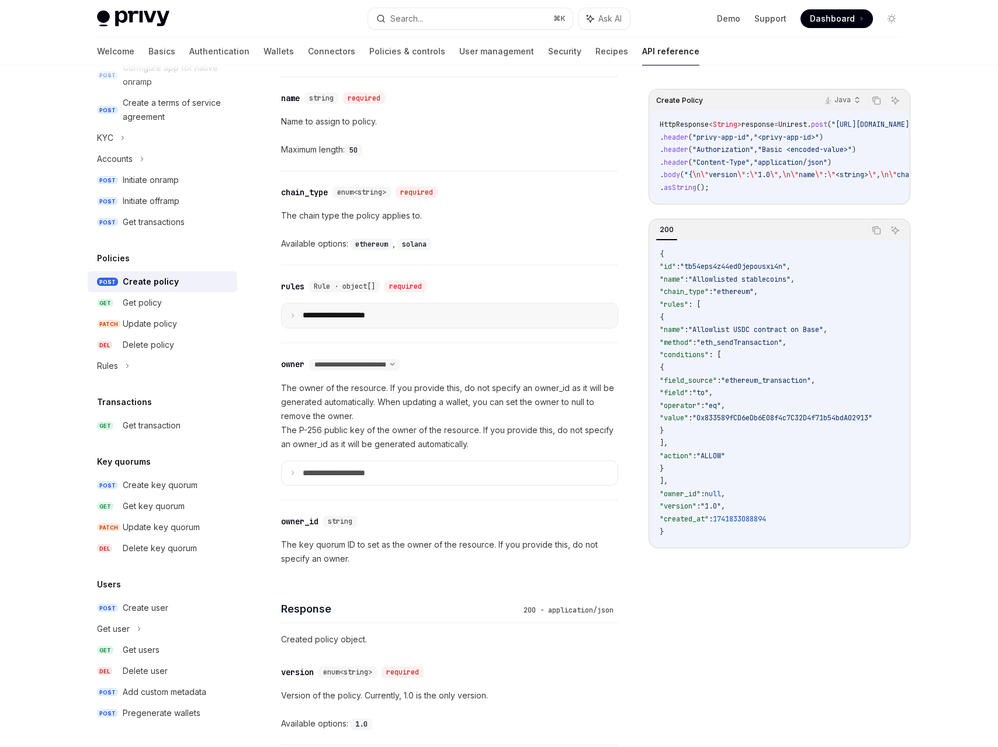
click at [296, 315] on summary "**********" at bounding box center [450, 315] width 336 height 25
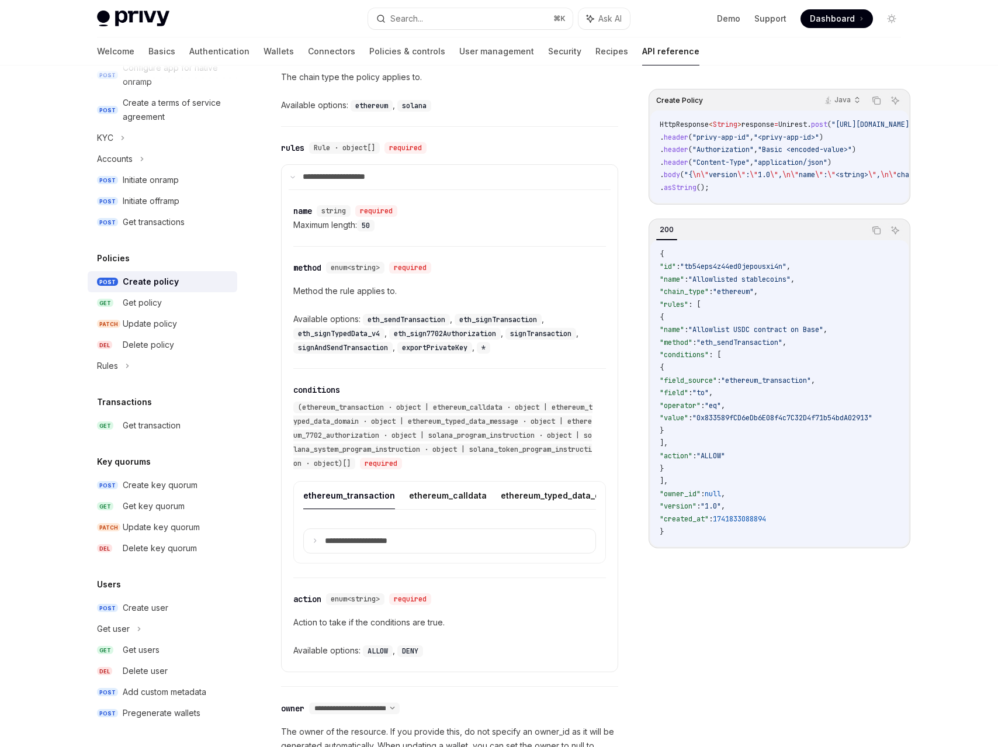
scroll to position [700, 0]
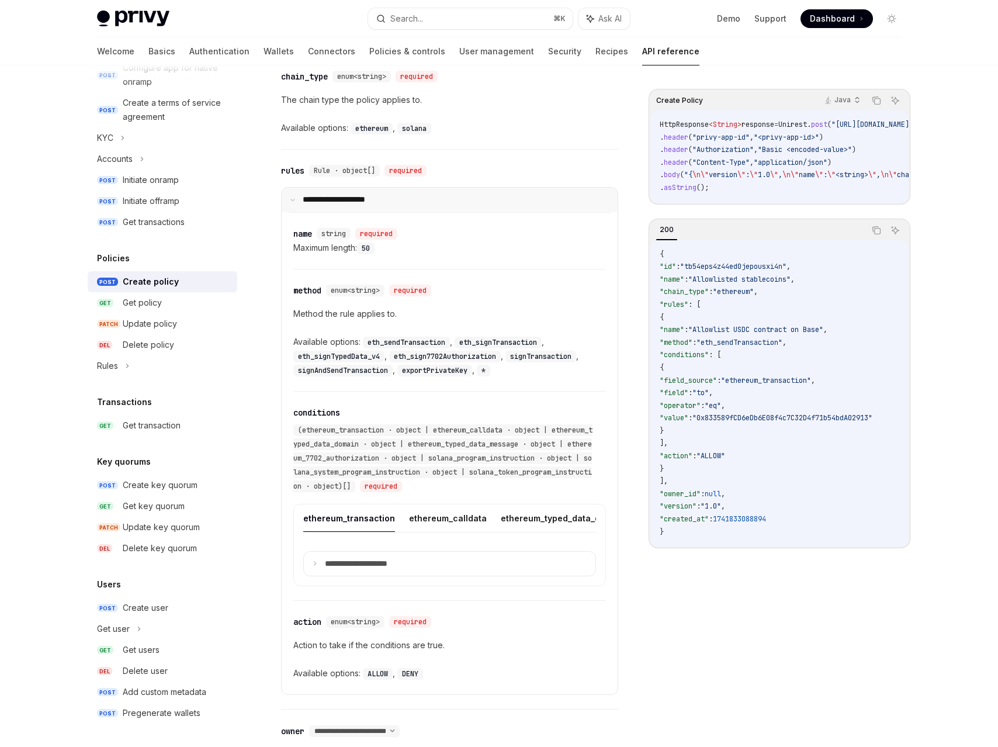
click at [293, 196] on summary "**********" at bounding box center [450, 200] width 336 height 25
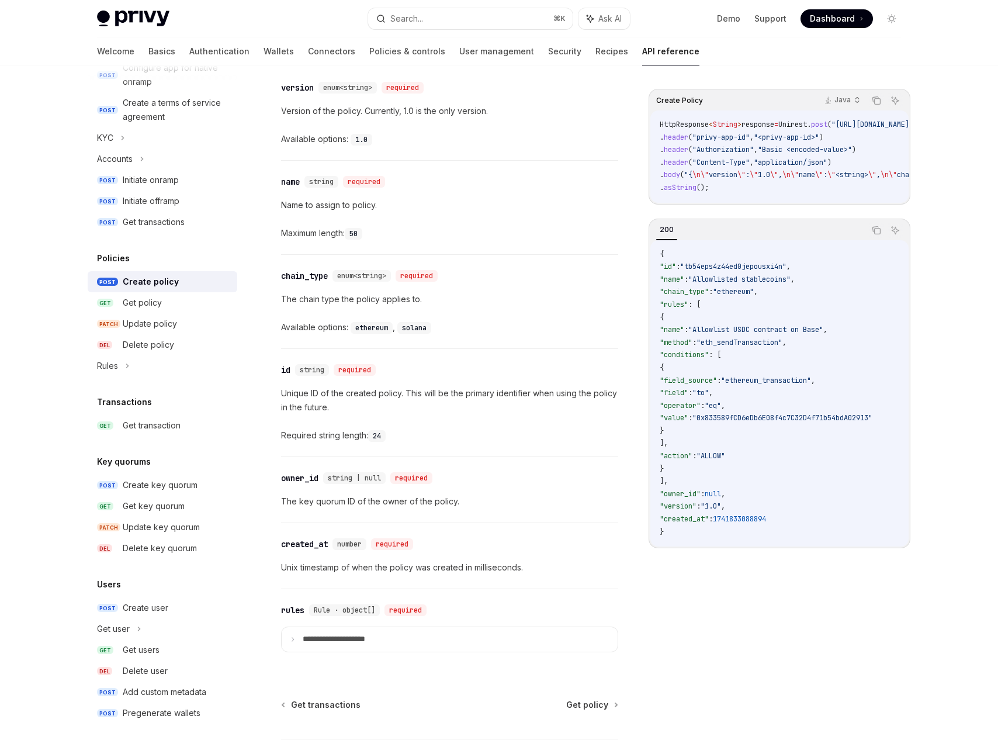
scroll to position [1261, 0]
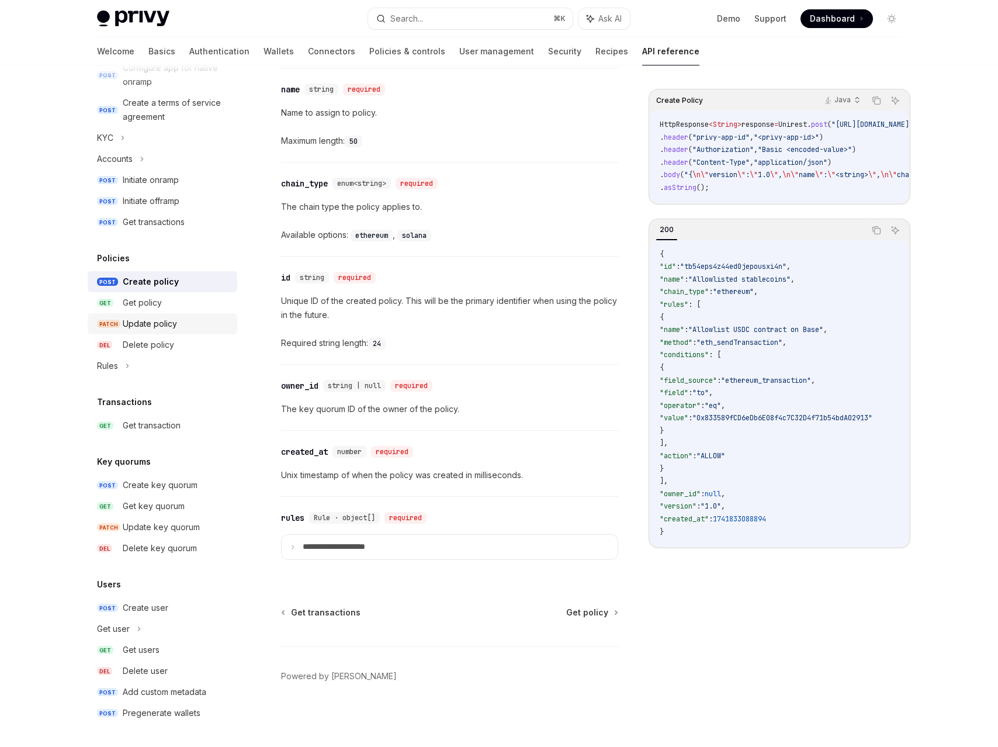
click at [170, 324] on div "Update policy" at bounding box center [150, 324] width 54 height 14
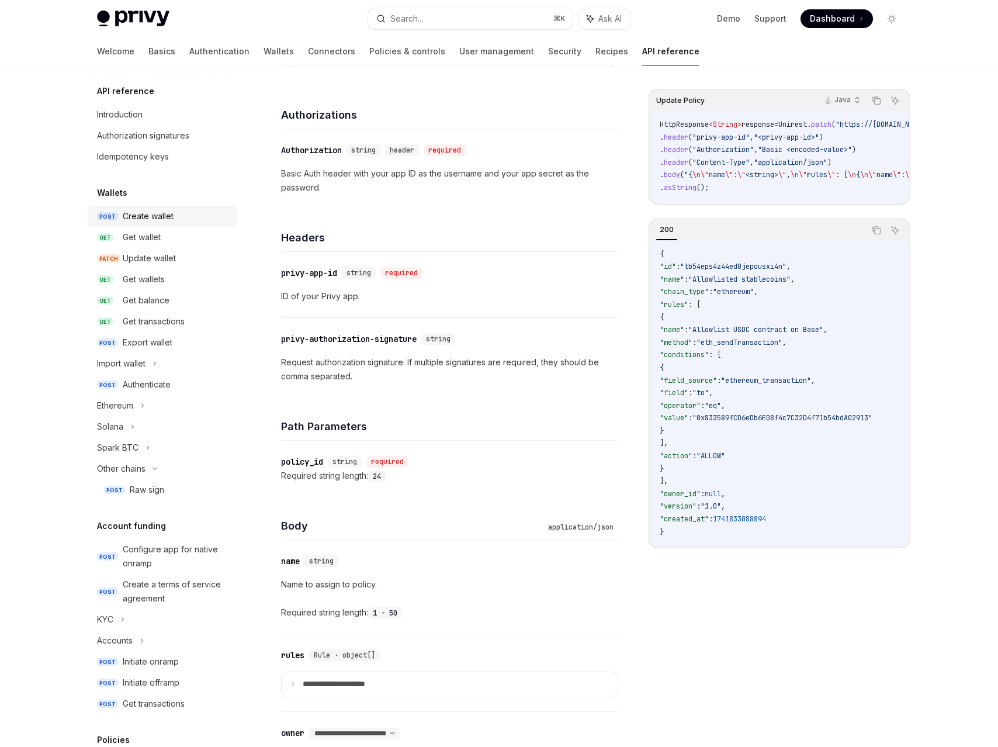
click at [150, 215] on div "Create wallet" at bounding box center [148, 216] width 51 height 14
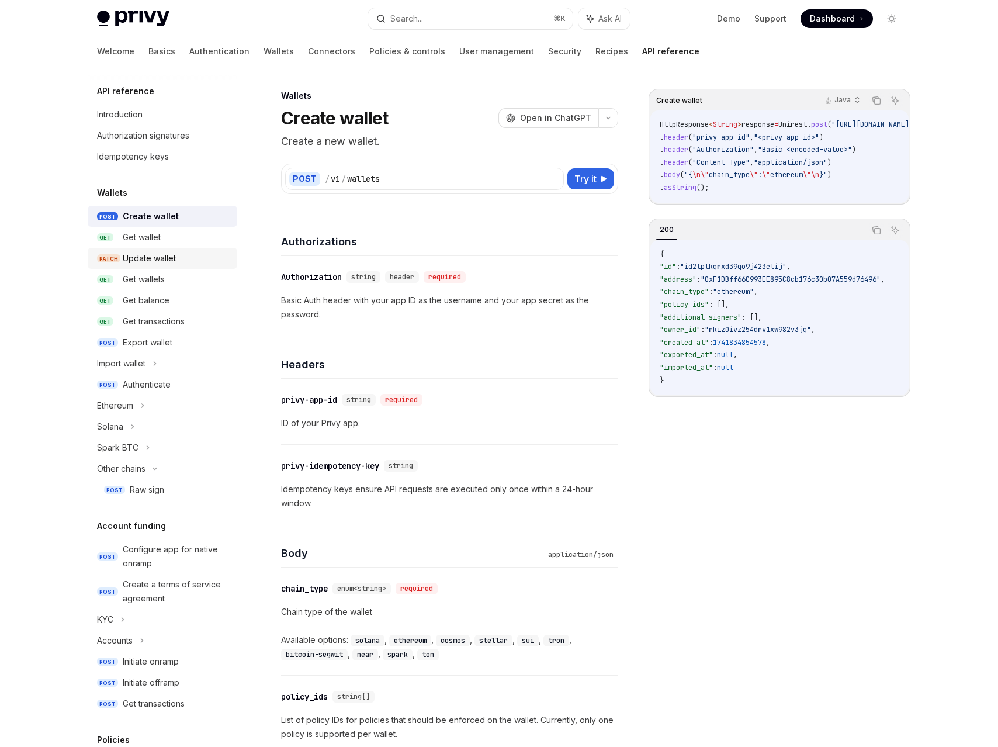
click at [150, 260] on div "Update wallet" at bounding box center [149, 258] width 53 height 14
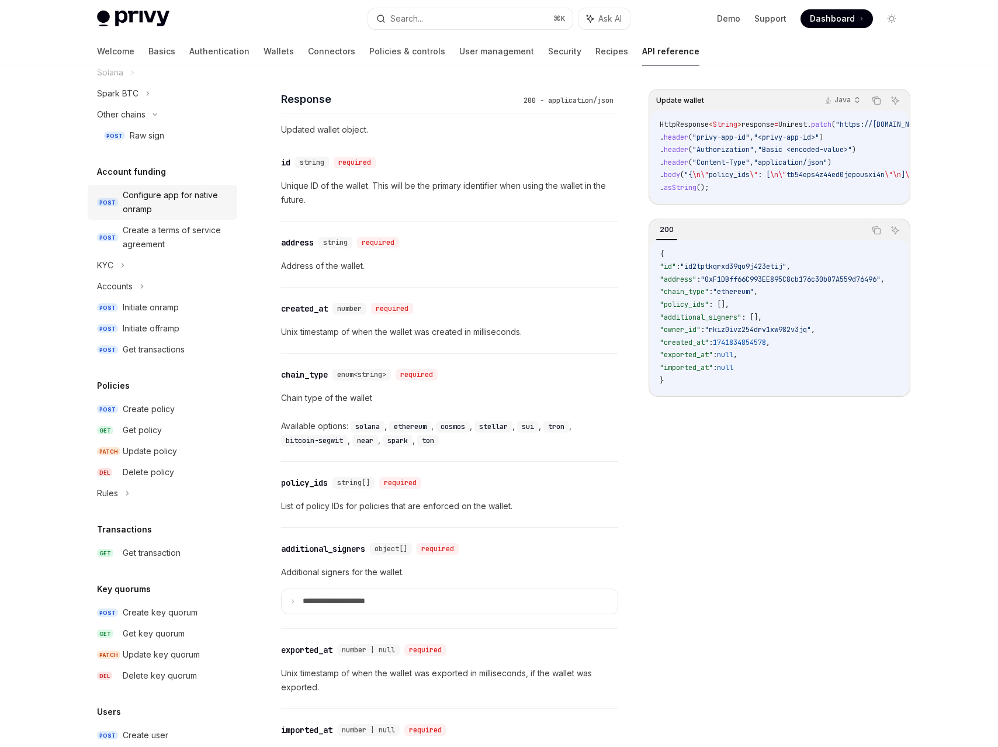
scroll to position [359, 0]
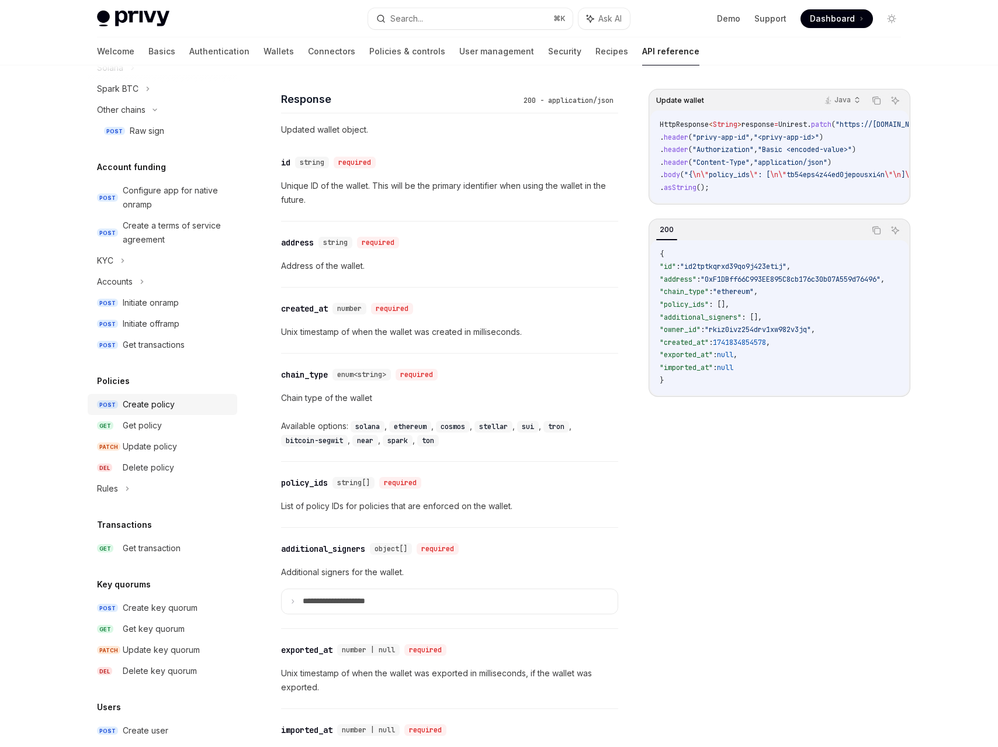
click at [153, 407] on div "Create policy" at bounding box center [149, 404] width 52 height 14
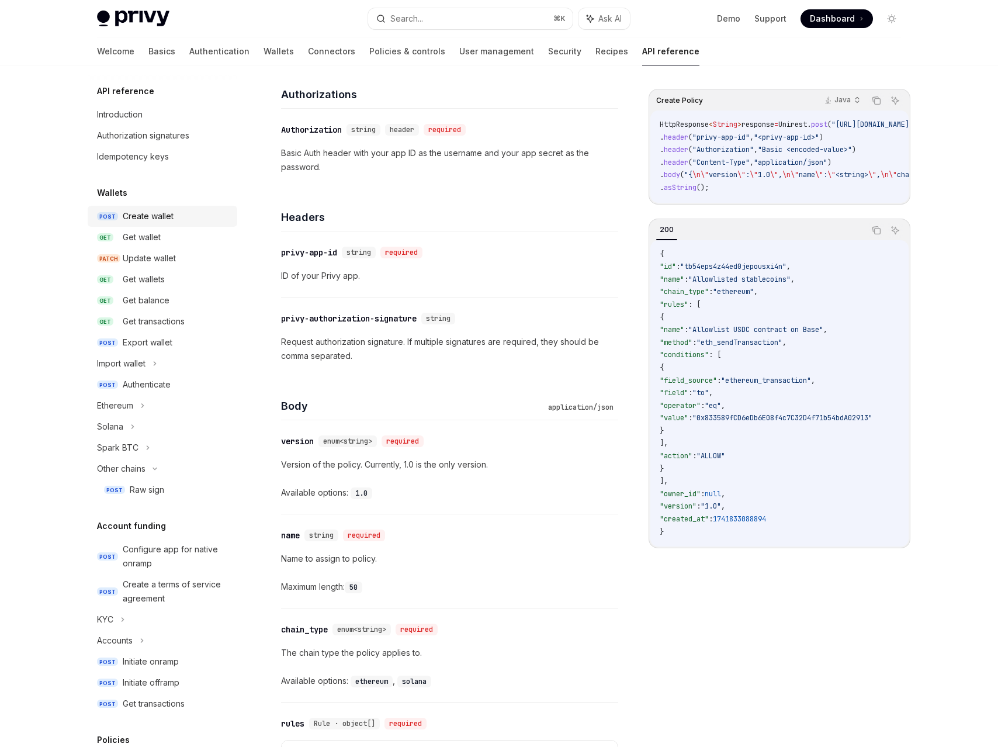
click at [153, 213] on div "Create wallet" at bounding box center [148, 216] width 51 height 14
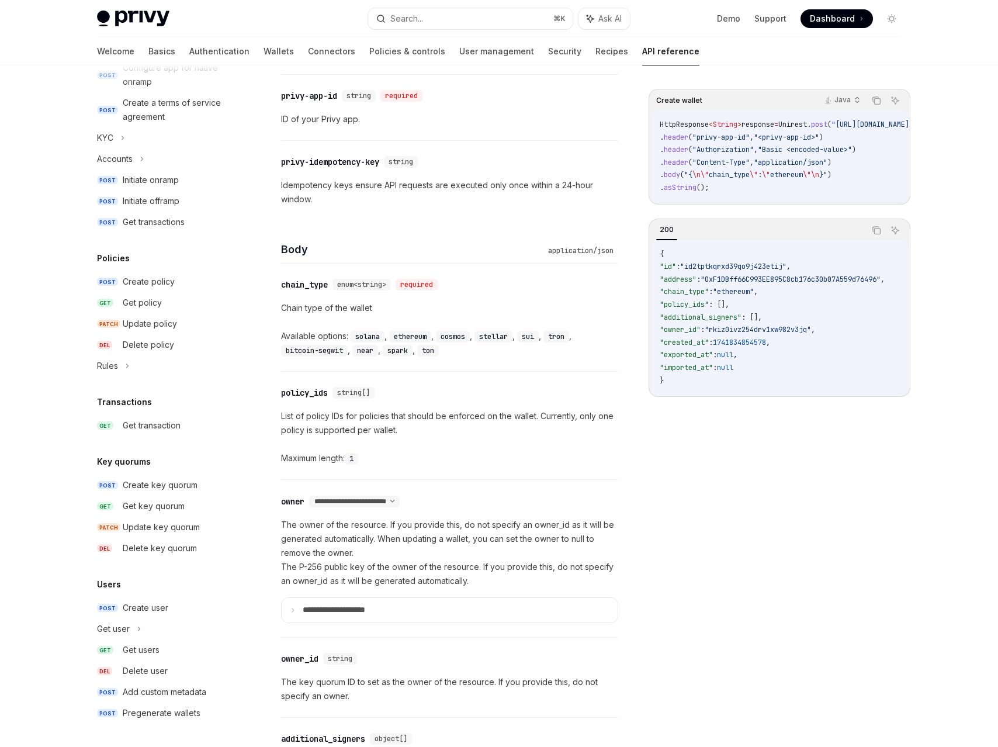
scroll to position [310, 0]
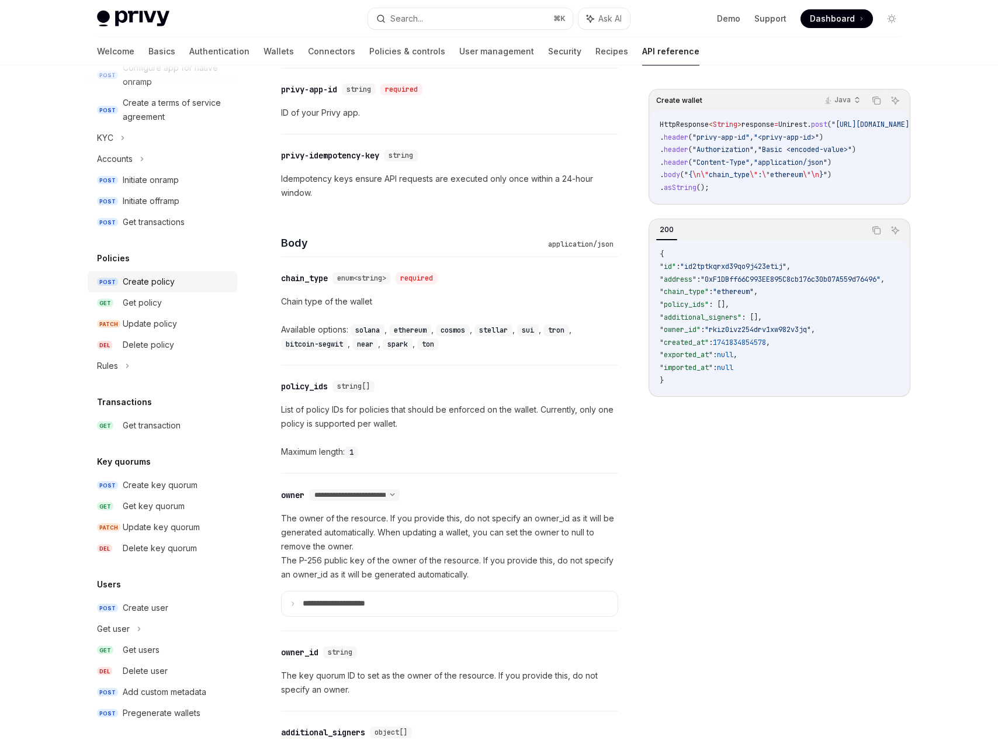
click at [161, 286] on div "Create policy" at bounding box center [149, 282] width 52 height 14
type textarea "*"
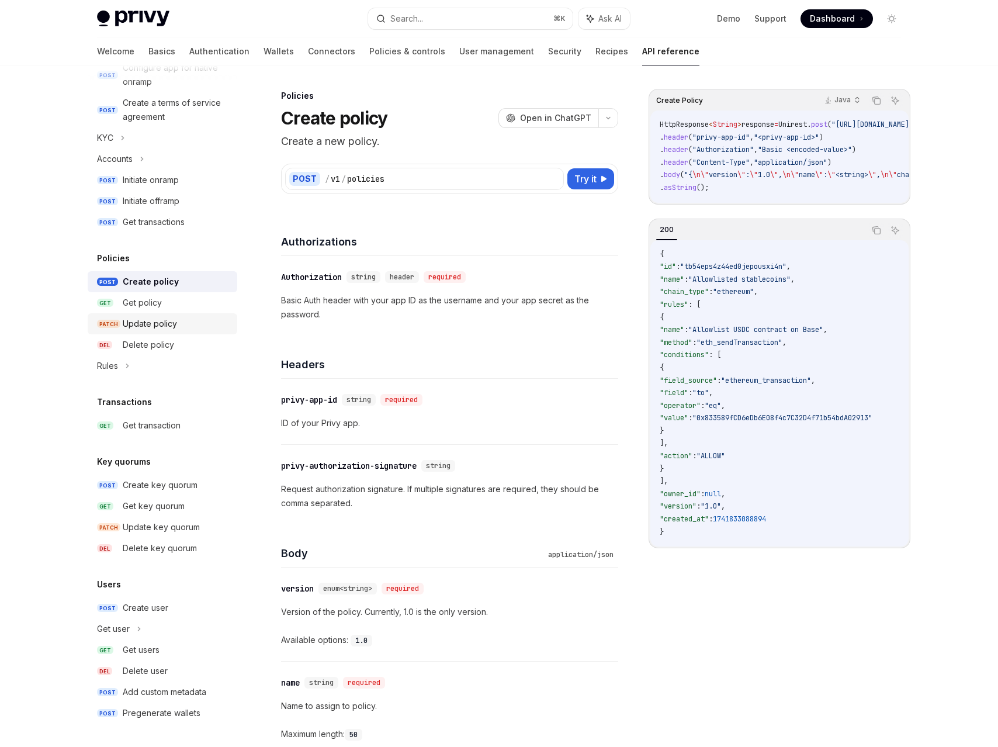
click at [154, 322] on div "Update policy" at bounding box center [150, 324] width 54 height 14
click at [158, 322] on div "Update policy" at bounding box center [150, 324] width 54 height 14
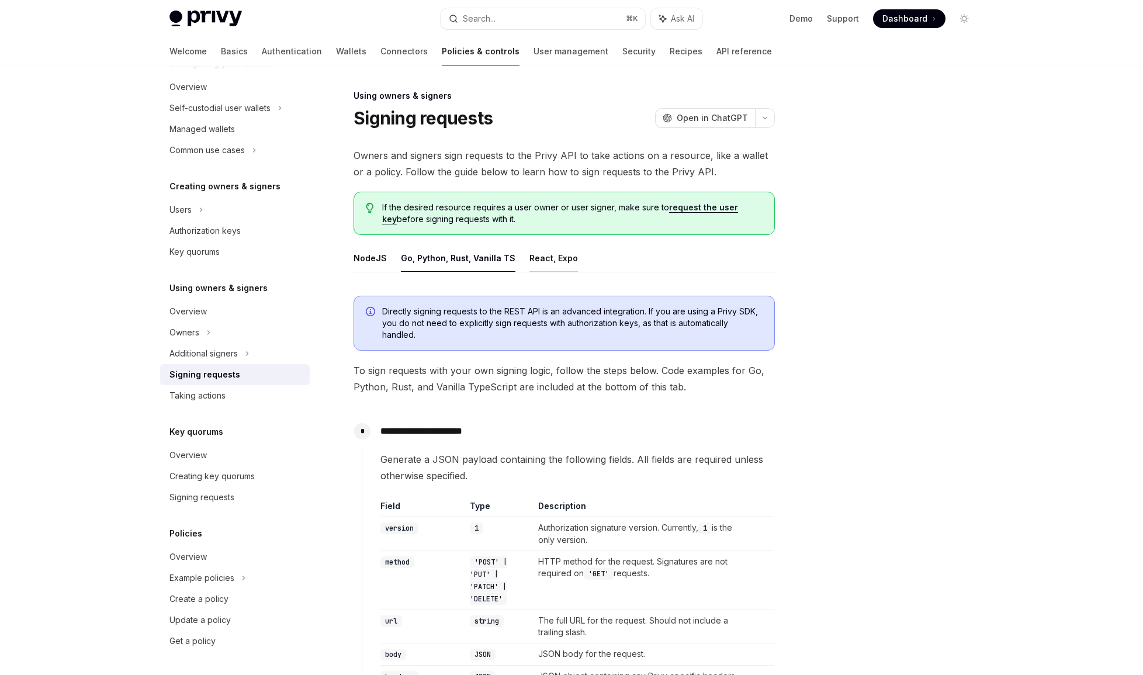
click at [534, 259] on button "React, Expo" at bounding box center [554, 257] width 49 height 27
type textarea "*"
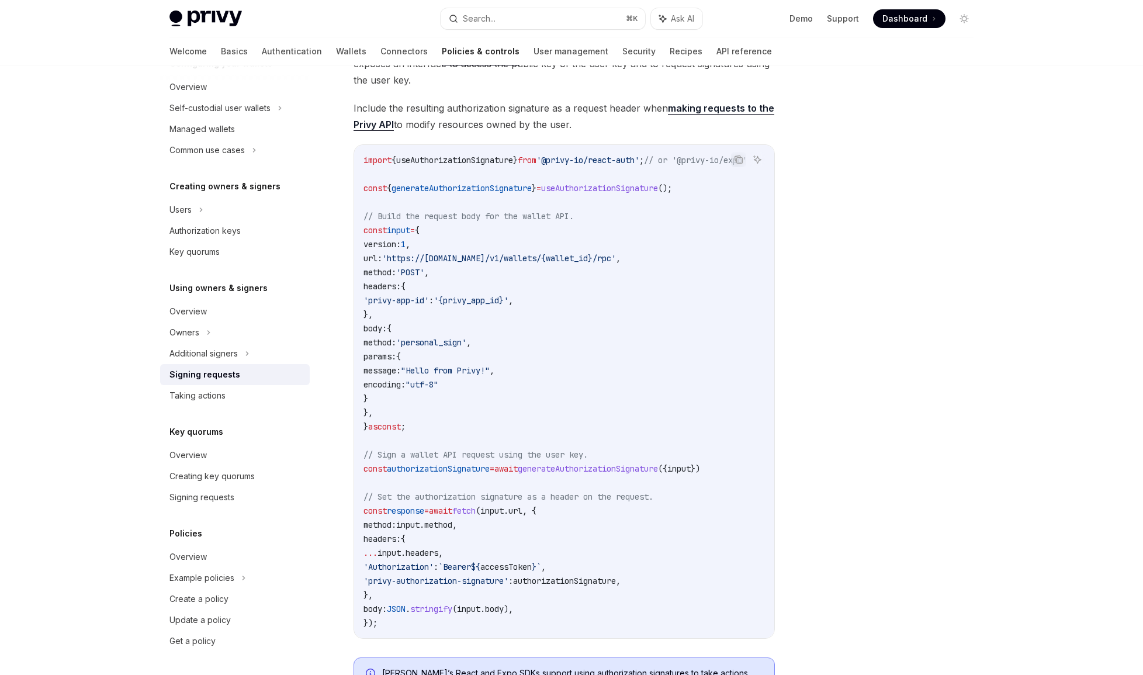
scroll to position [310, 0]
click at [1039, 480] on div "Privy Docs home page Search... ⌘ K Ask AI Demo Support Dashboard Dashboard Sear…" at bounding box center [571, 292] width 1143 height 1204
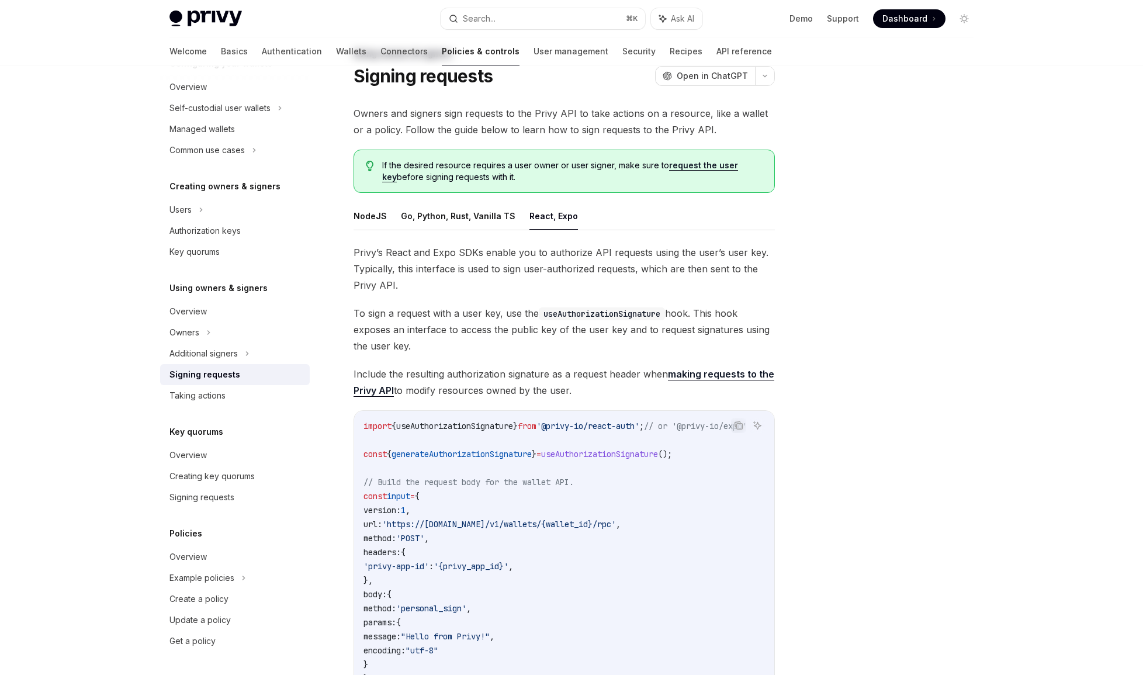
scroll to position [0, 0]
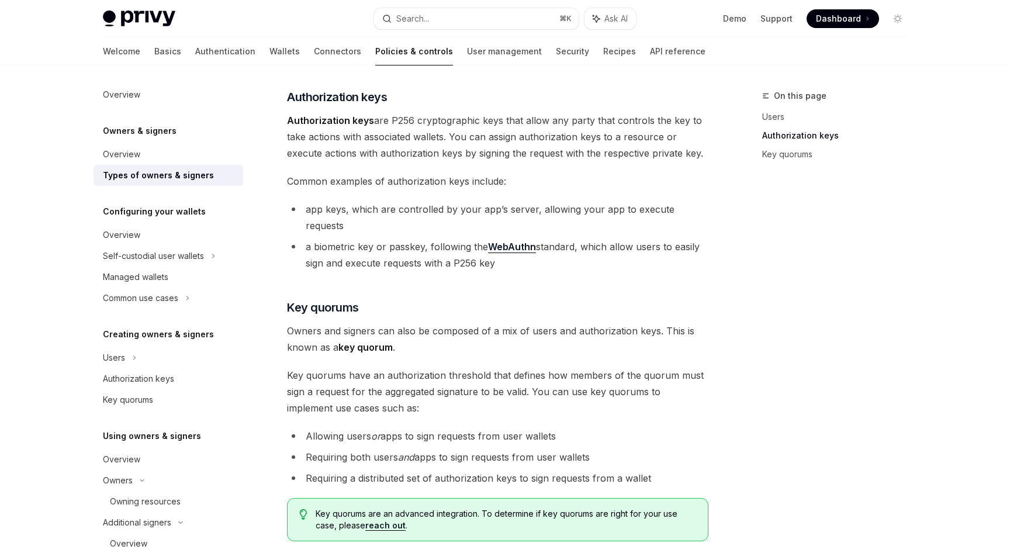
scroll to position [258, 0]
click at [269, 53] on link "Wallets" at bounding box center [284, 51] width 30 height 28
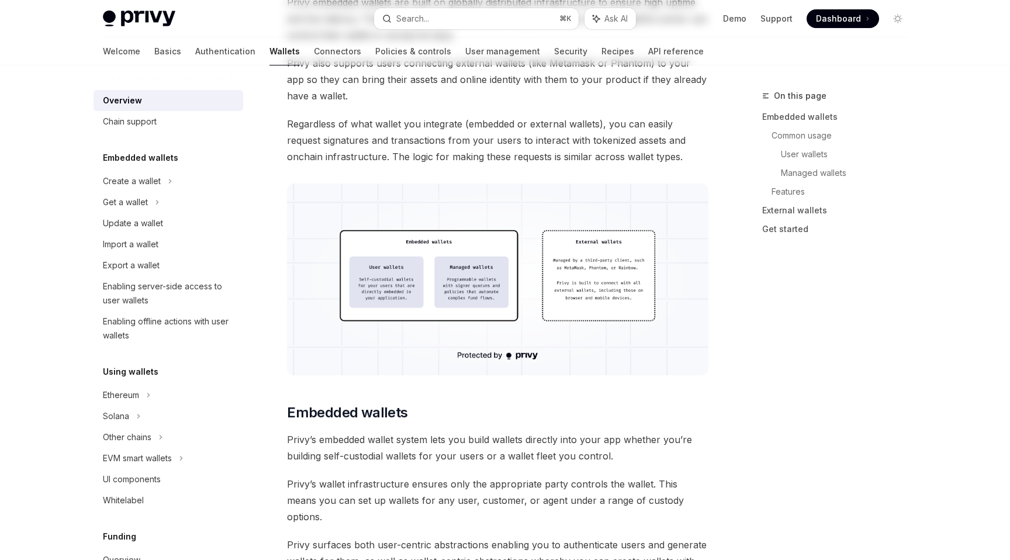
type textarea "*"
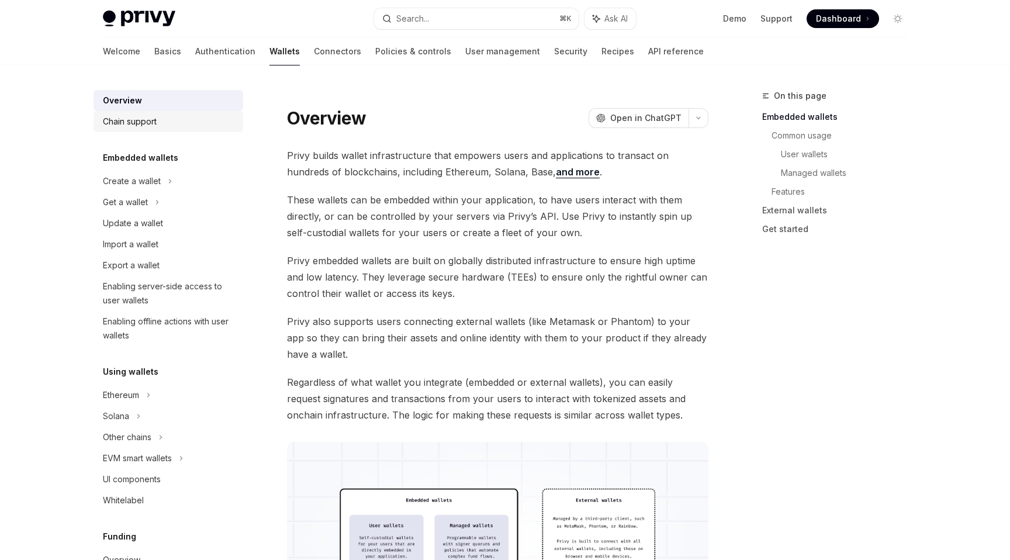
click at [138, 117] on div "Chain support" at bounding box center [130, 122] width 54 height 14
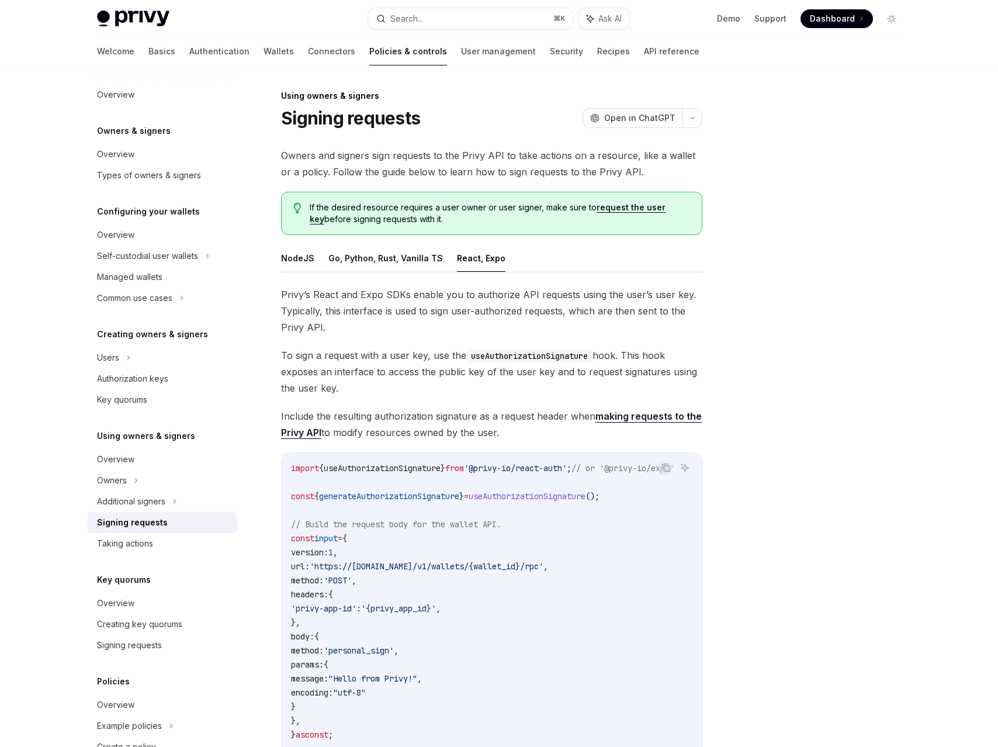
scroll to position [76, 0]
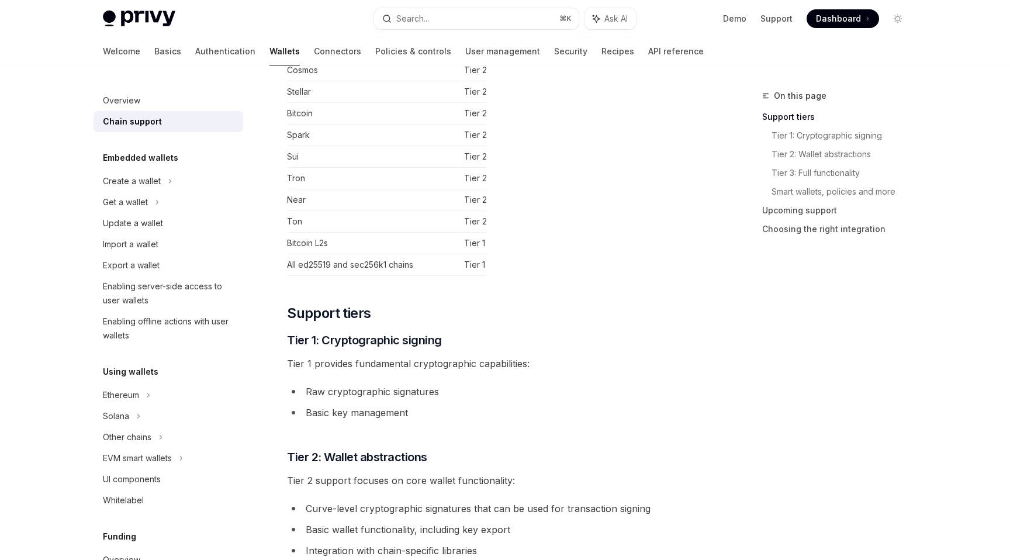
scroll to position [215, 0]
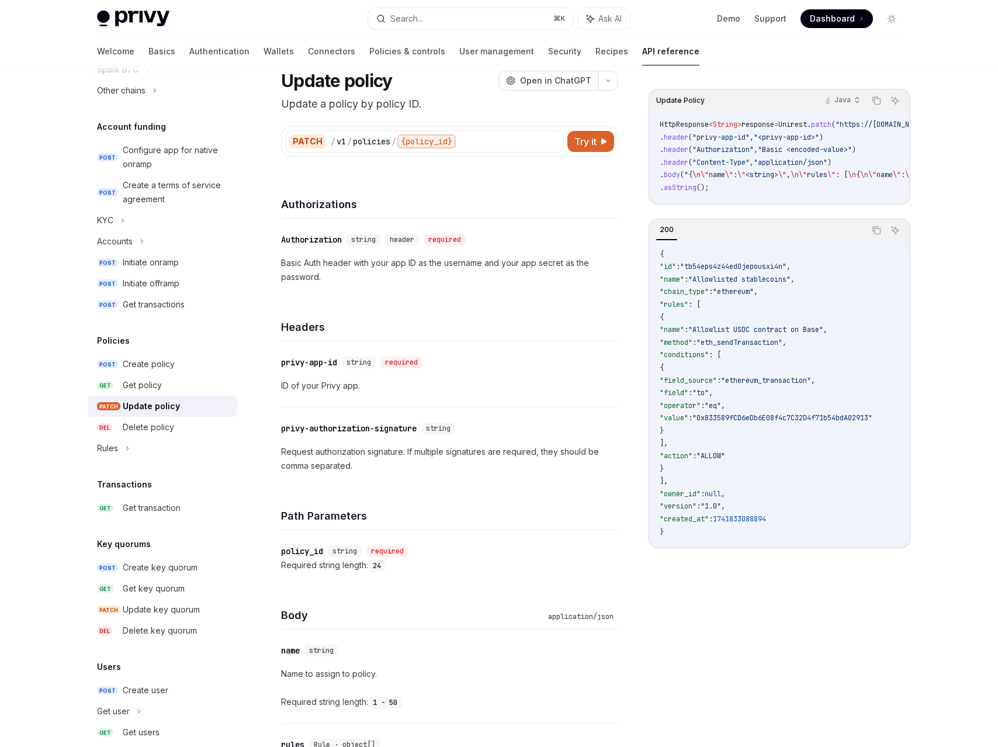
scroll to position [34, 0]
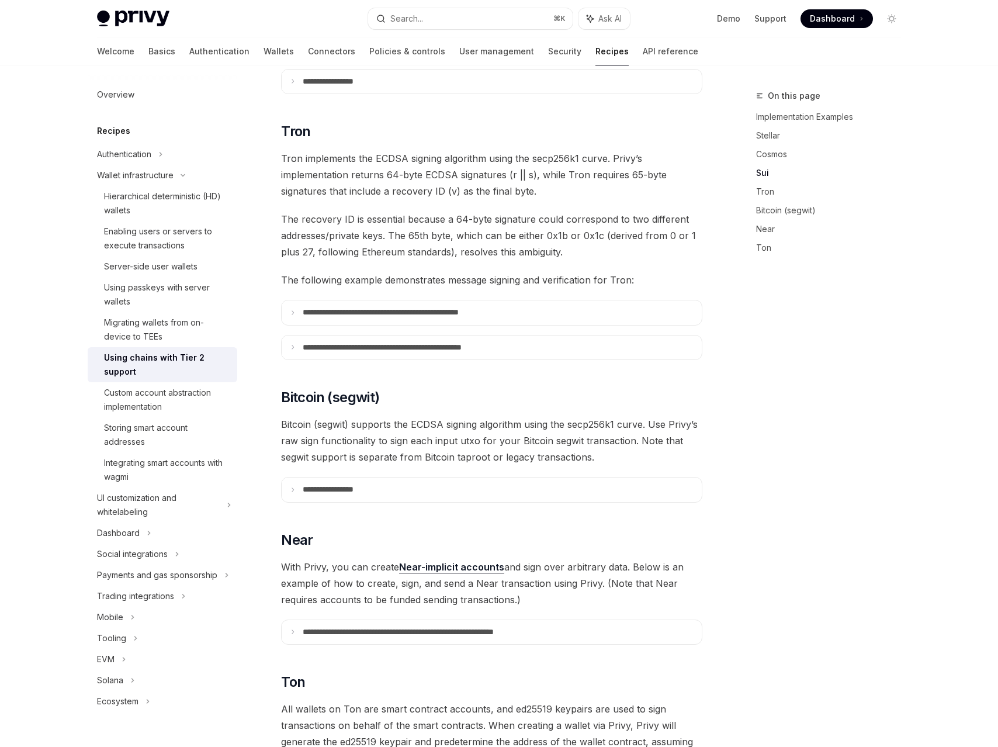
scroll to position [703, 0]
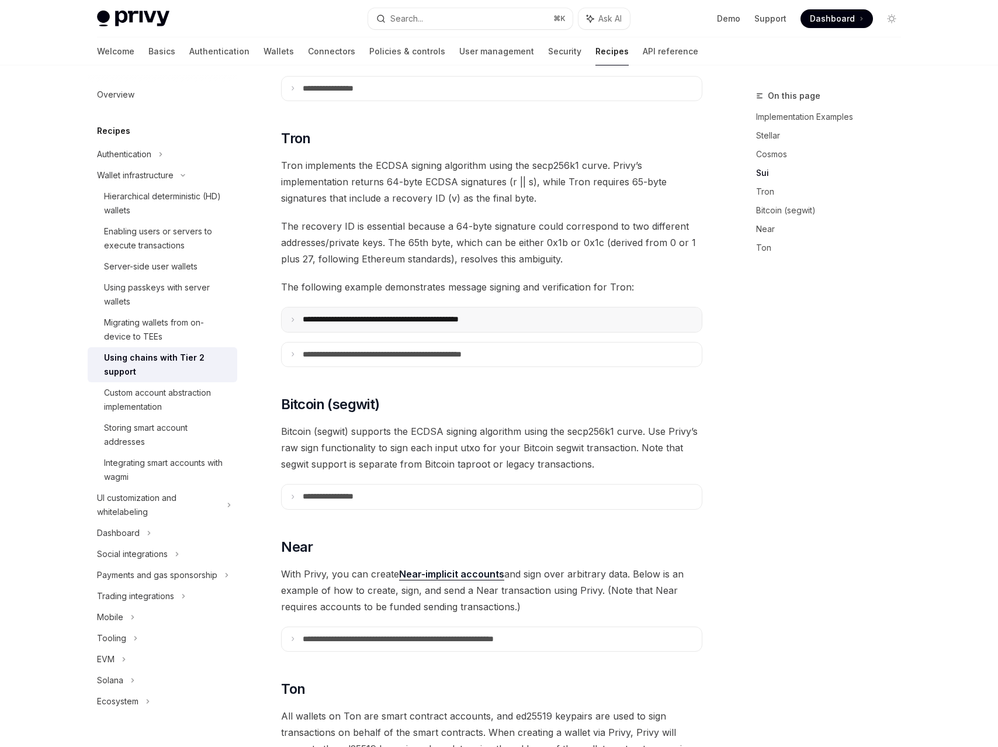
click at [295, 307] on summary "**********" at bounding box center [492, 319] width 420 height 25
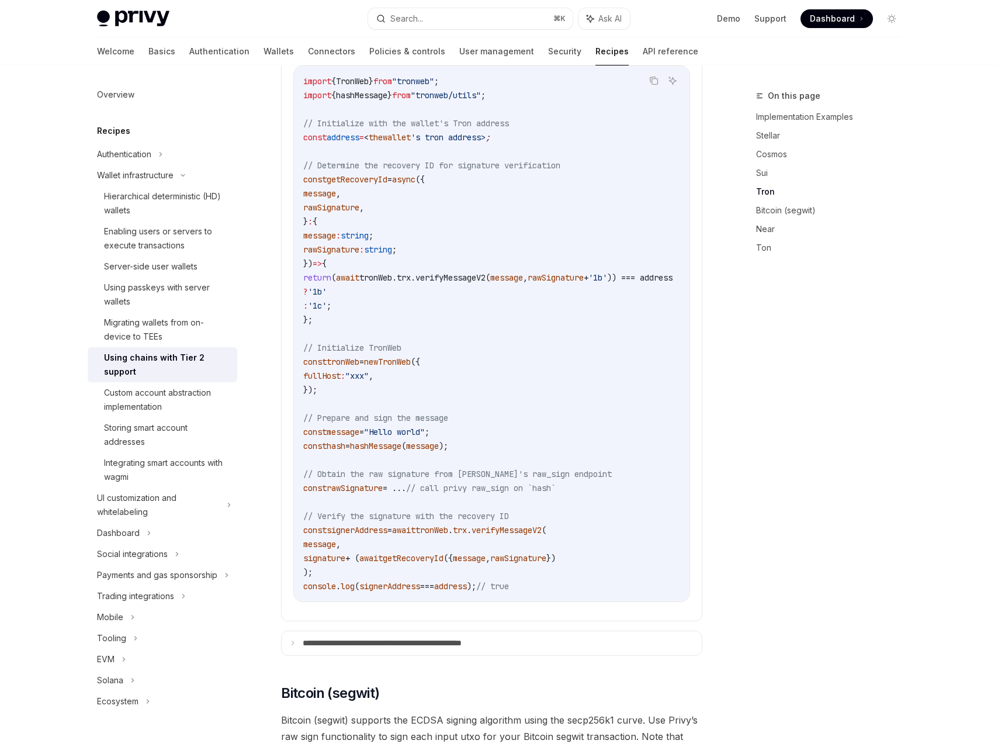
scroll to position [983, 0]
drag, startPoint x: 777, startPoint y: 391, endPoint x: 770, endPoint y: 390, distance: 7.7
click at [777, 391] on div "On this page Implementation Examples Stellar Cosmos Sui Tron Bitcoin (segwit) N…" at bounding box center [822, 418] width 178 height 658
